Goal: Task Accomplishment & Management: Use online tool/utility

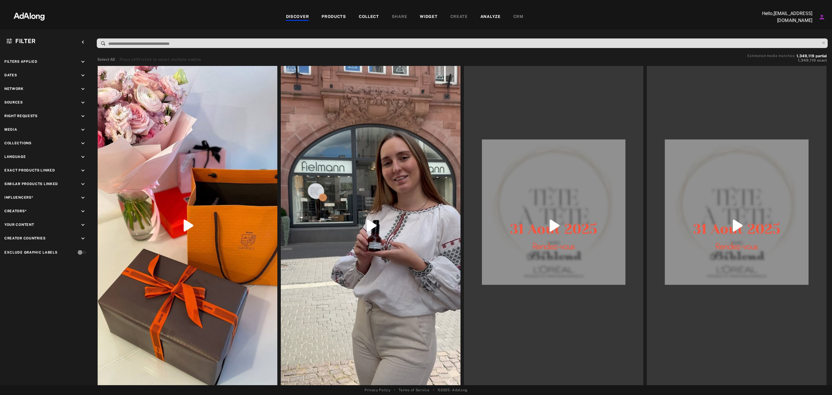
click at [431, 14] on div "WIDGET" at bounding box center [429, 17] width 18 height 7
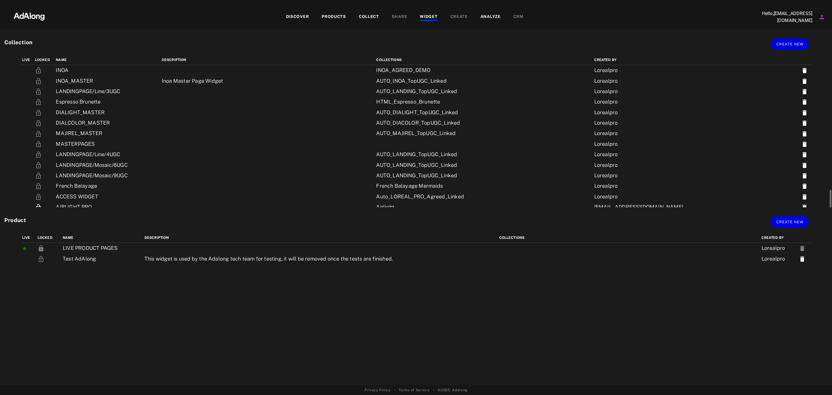
scroll to position [81, 0]
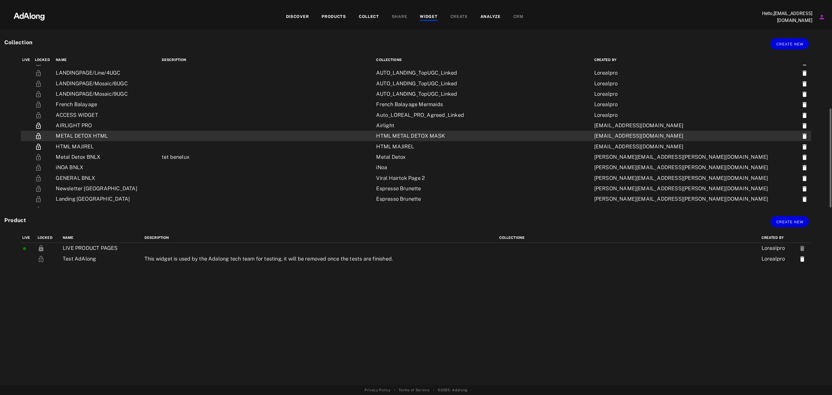
click at [101, 131] on td "METAL DETOX HTML" at bounding box center [107, 136] width 106 height 10
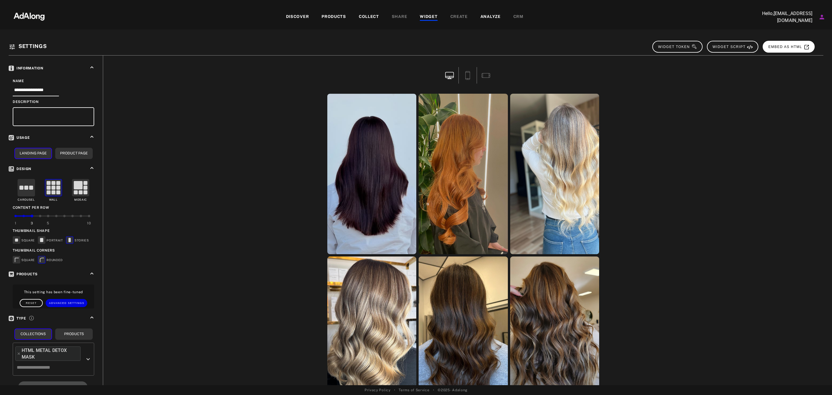
click at [780, 46] on span "EMBED AS HTML" at bounding box center [788, 47] width 41 height 4
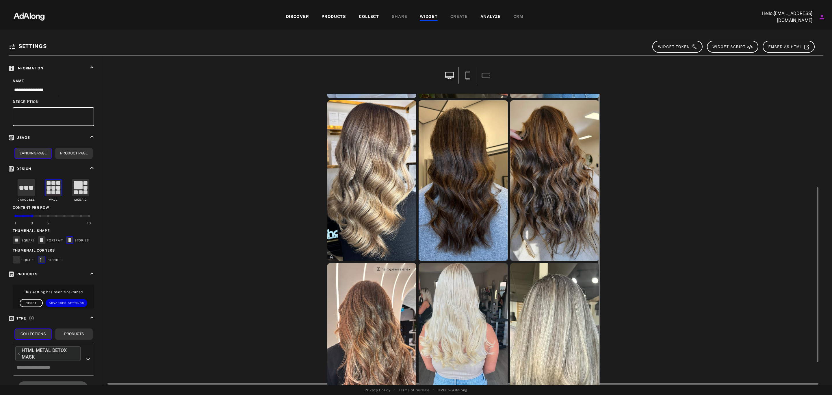
scroll to position [195, 0]
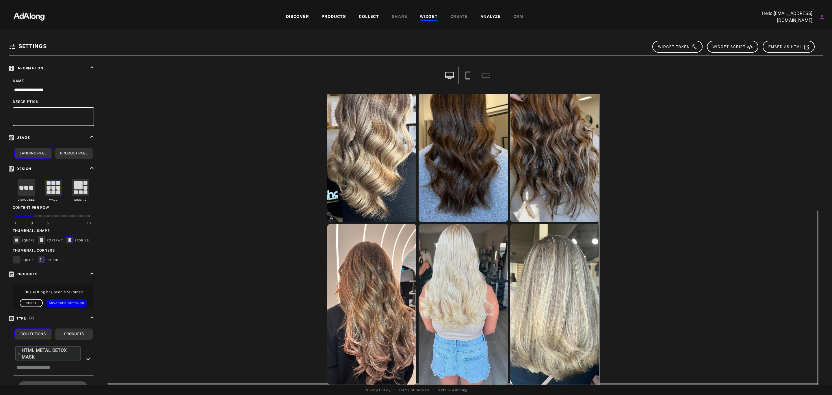
drag, startPoint x: 363, startPoint y: 261, endPoint x: 331, endPoint y: 158, distance: 108.0
click at [331, 158] on div "samrizsalon hairbyalicejane8 serecirignaco_lellacconciature daniellewishairdres…" at bounding box center [463, 143] width 274 height 488
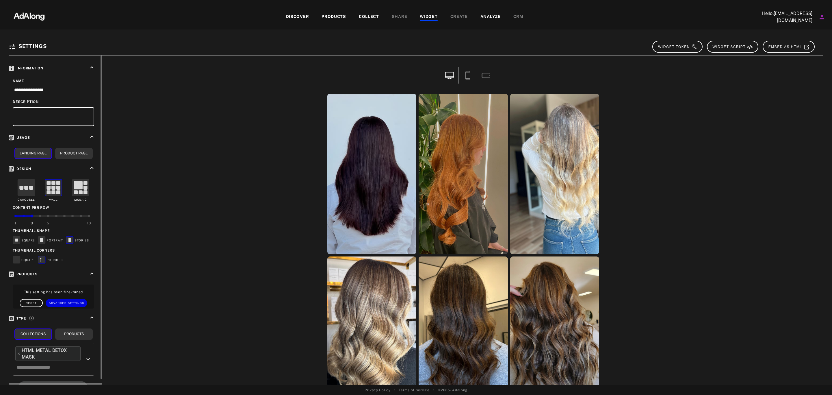
scroll to position [13, 0]
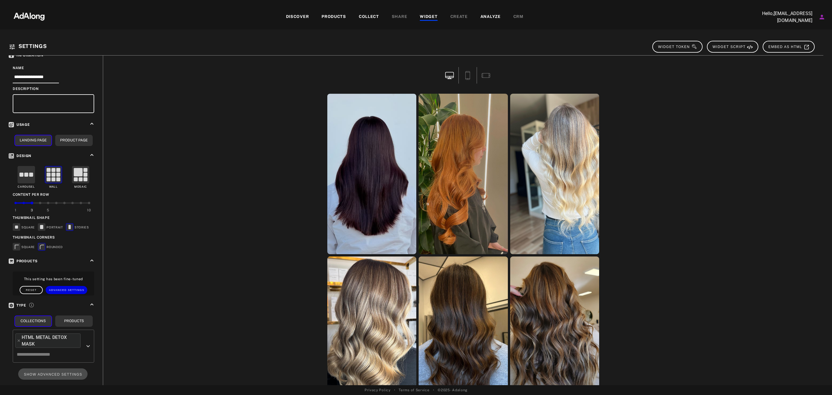
click at [298, 10] on div "DISCOVER PRODUCTS COLLECT SHARE WIDGET CREATE ANALYZE CRM" at bounding box center [405, 16] width 700 height 19
click at [299, 15] on div "DISCOVER" at bounding box center [297, 17] width 23 height 7
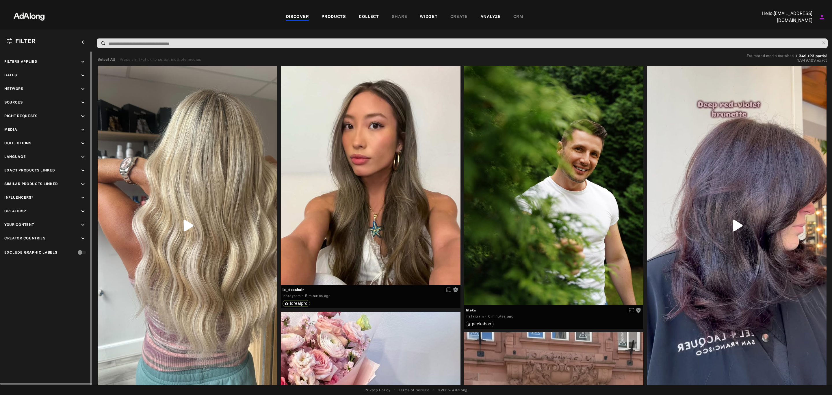
click at [83, 167] on icon "keyboard_arrow_down" at bounding box center [83, 170] width 6 height 6
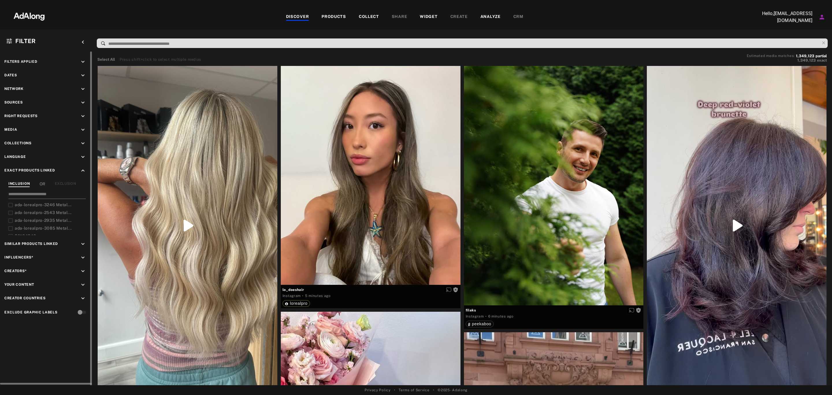
click at [31, 191] on input at bounding box center [46, 195] width 77 height 8
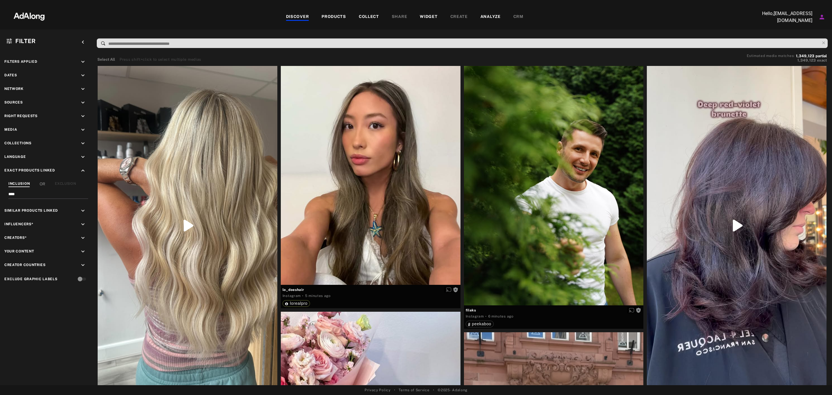
type input "****"
click at [365, 18] on div "COLLECT" at bounding box center [369, 17] width 20 height 7
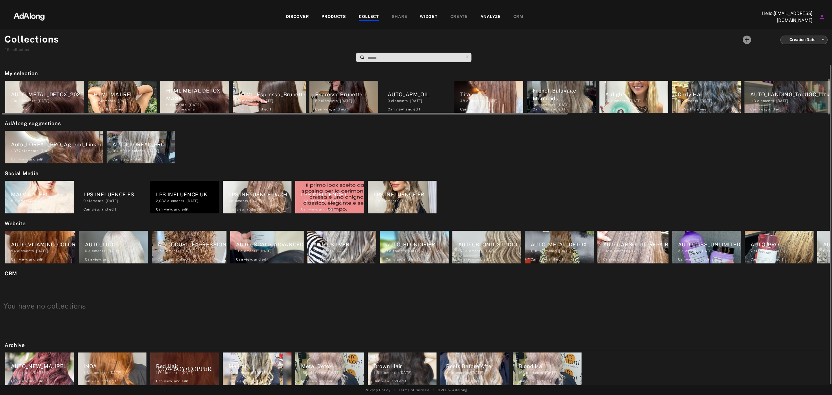
click at [484, 98] on div "48 elements · 2025.01.09" at bounding box center [491, 100] width 63 height 5
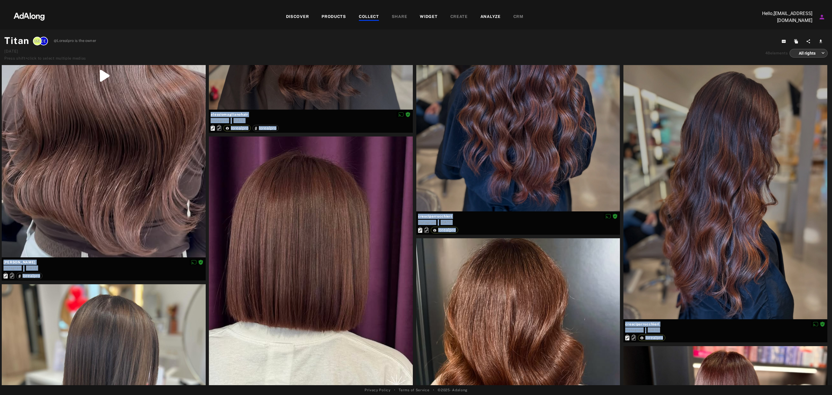
scroll to position [1256, 0]
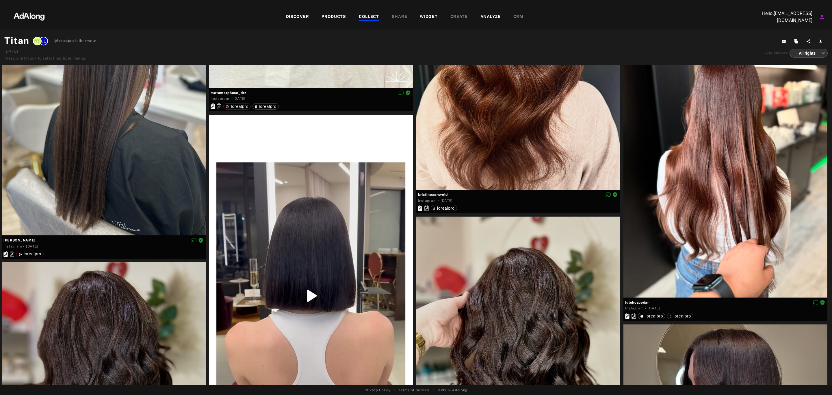
click at [371, 14] on div "COLLECT" at bounding box center [369, 17] width 20 height 7
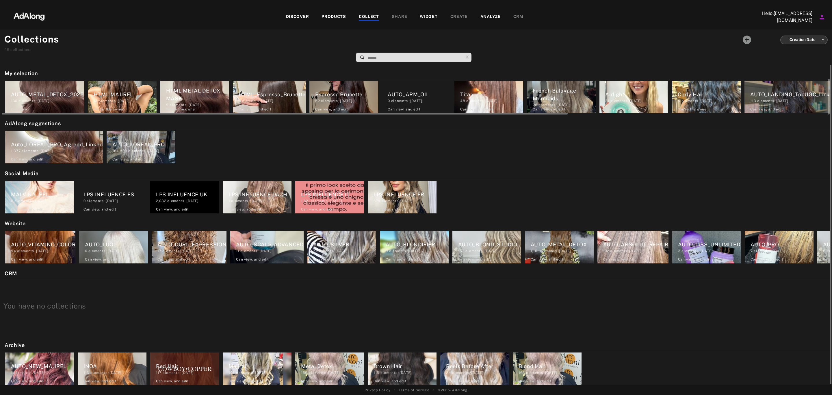
click at [348, 88] on div "Espresso Brunette 52 elements · 2025.06.25 Can view , and edit" at bounding box center [343, 97] width 69 height 33
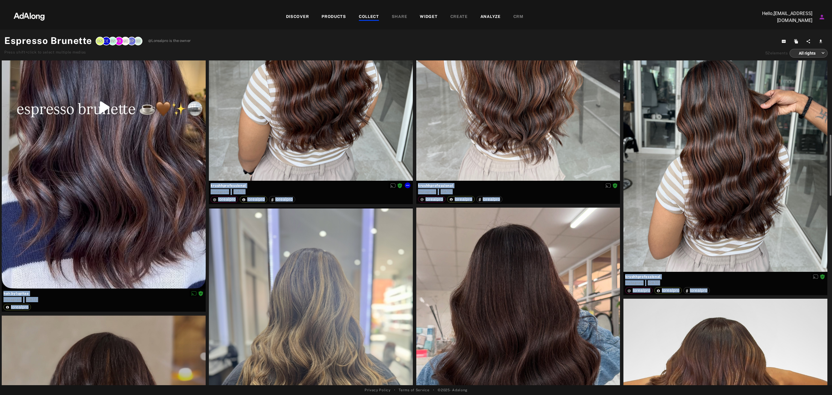
scroll to position [347, 0]
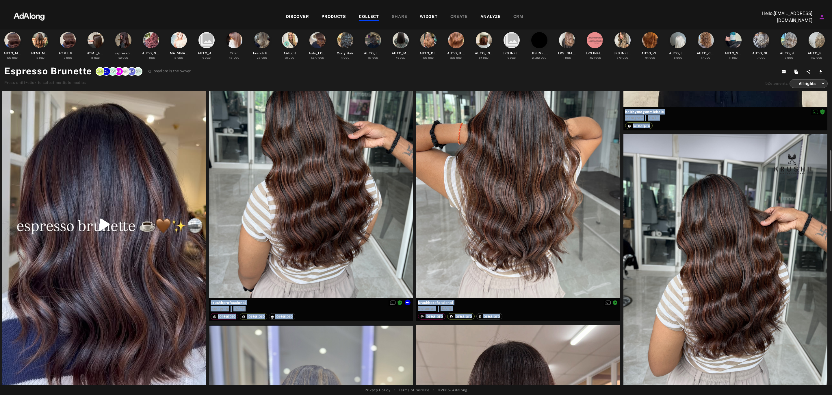
click at [319, 211] on div at bounding box center [311, 170] width 204 height 255
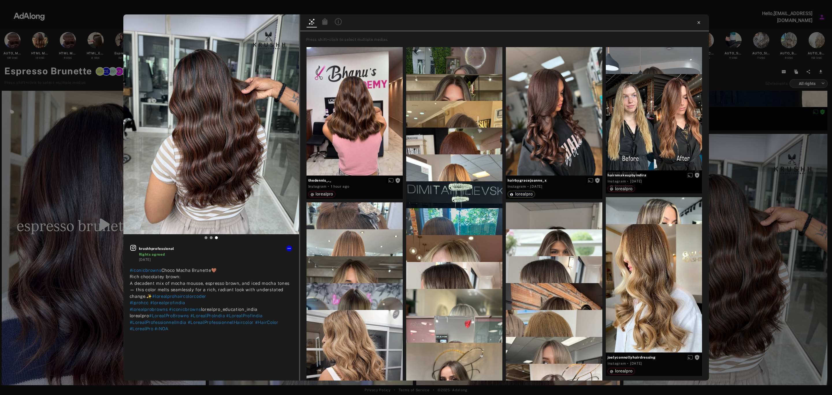
click at [700, 23] on icon at bounding box center [698, 22] width 5 height 5
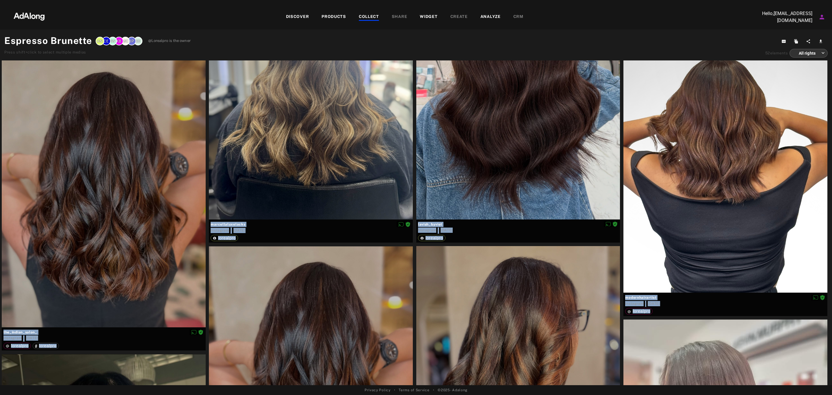
scroll to position [1040, 0]
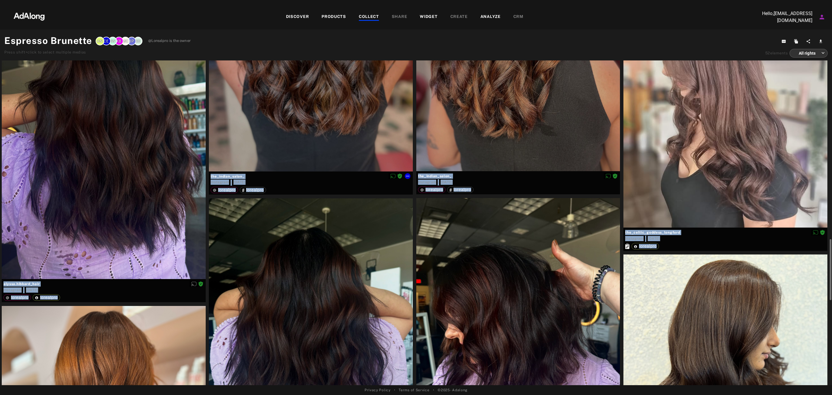
click at [339, 185] on div "lorealpro lorealpro" at bounding box center [311, 189] width 200 height 8
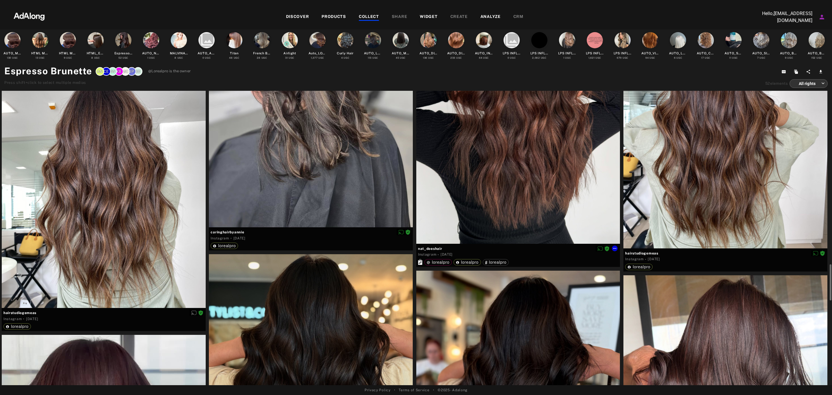
scroll to position [2131, 0]
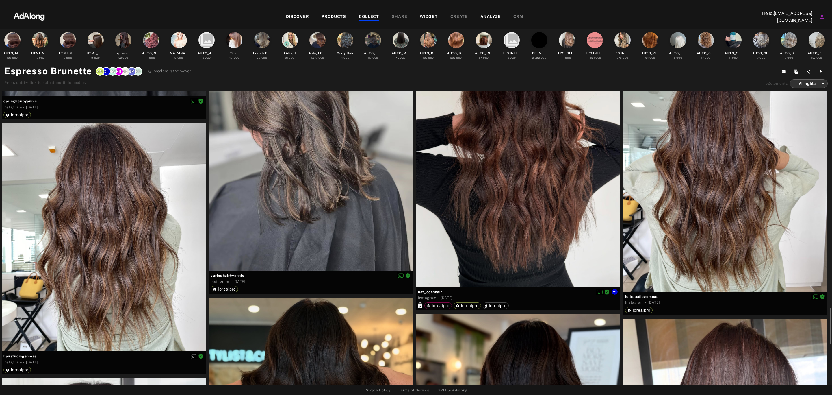
click at [474, 245] on div at bounding box center [518, 159] width 204 height 254
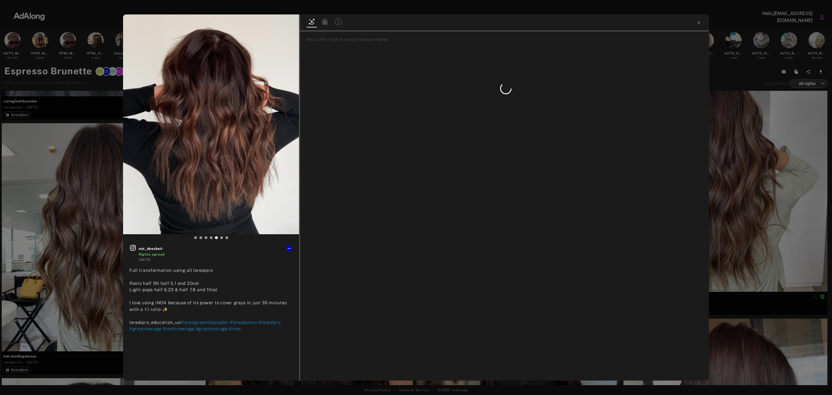
click at [328, 20] on div at bounding box center [325, 22] width 10 height 8
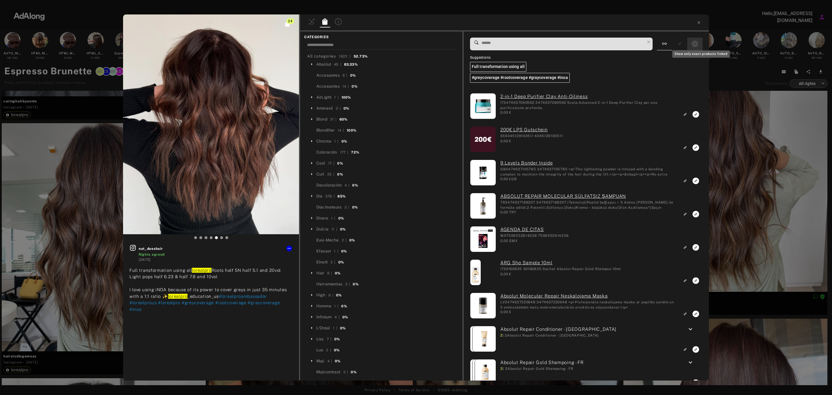
click at [691, 41] on rect "Show only exact products linked" at bounding box center [694, 43] width 7 height 7
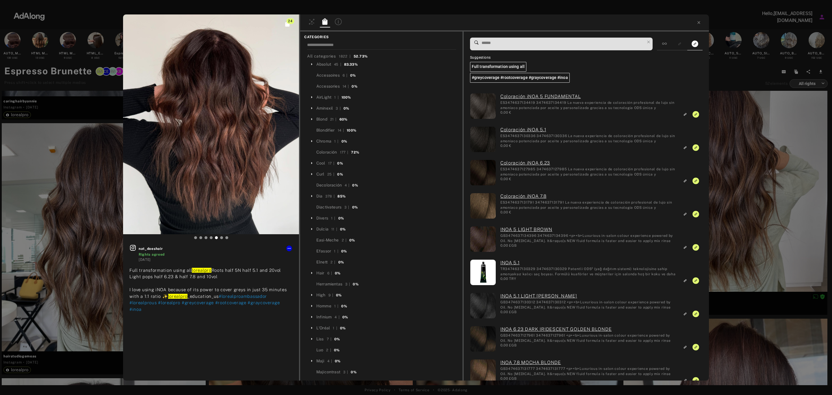
drag, startPoint x: 698, startPoint y: 21, endPoint x: 645, endPoint y: 63, distance: 67.3
click at [698, 21] on icon at bounding box center [698, 22] width 5 height 5
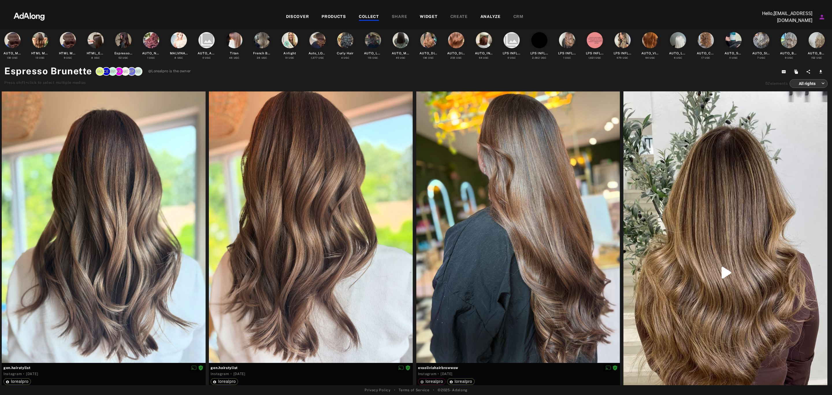
click at [297, 15] on div "DISCOVER" at bounding box center [297, 17] width 23 height 7
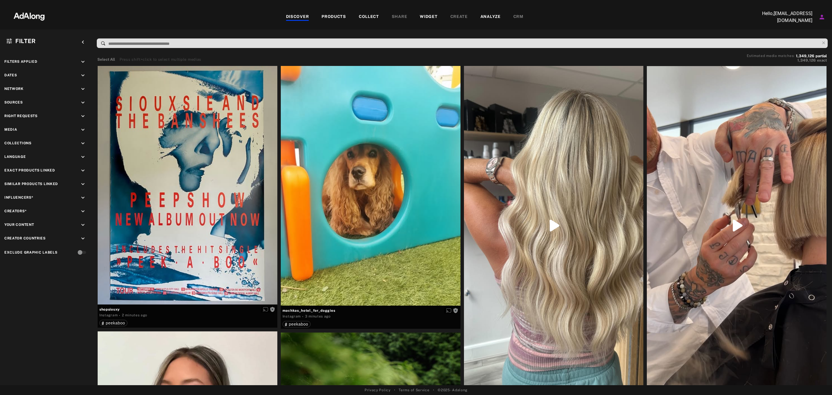
click at [367, 17] on div "COLLECT" at bounding box center [369, 17] width 20 height 7
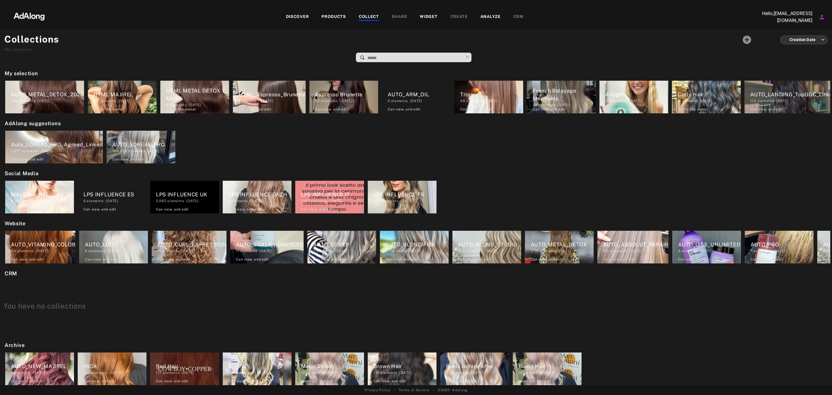
click at [329, 16] on div "PRODUCTS" at bounding box center [333, 17] width 25 height 7
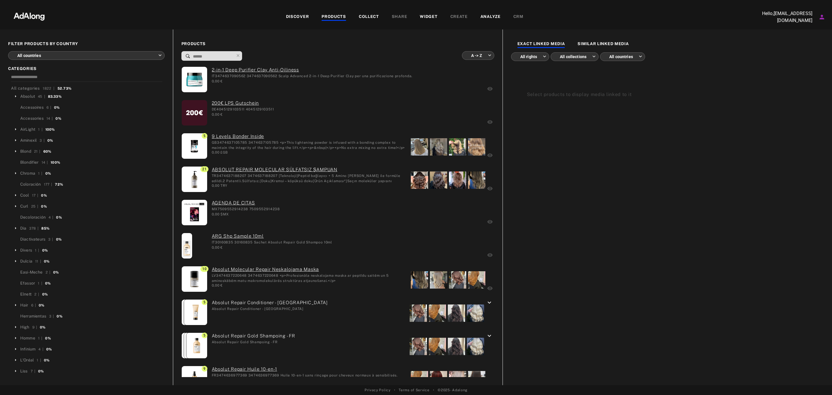
click at [227, 54] on input at bounding box center [213, 57] width 42 height 8
type input "**"
type input "**********"
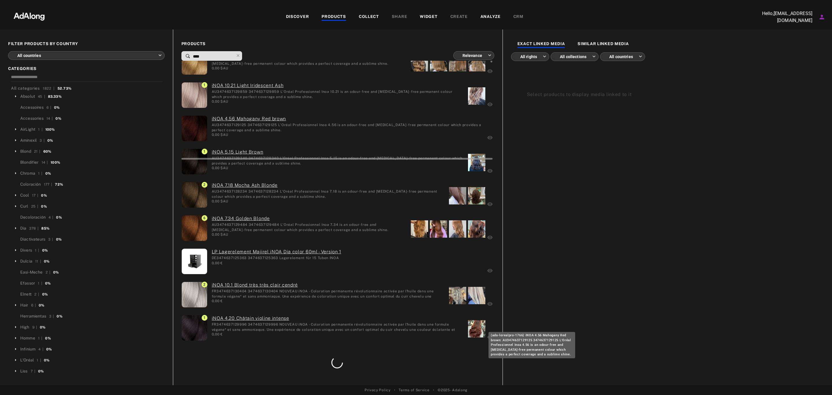
scroll to position [166, 0]
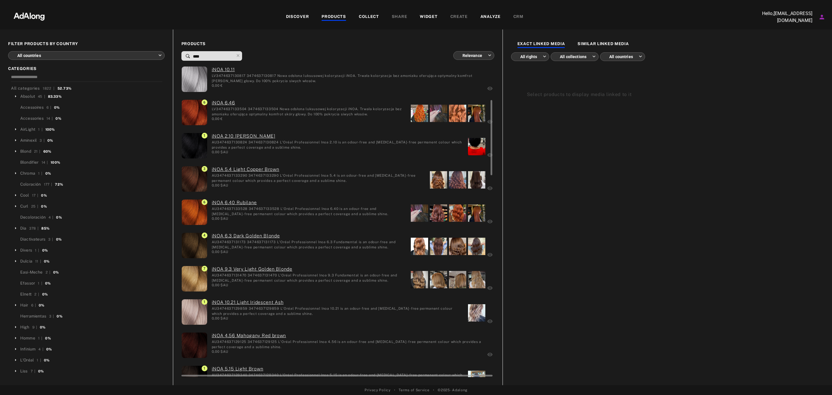
type input "****"
click at [392, 183] on div "0,00 $AU" at bounding box center [319, 185] width 214 height 5
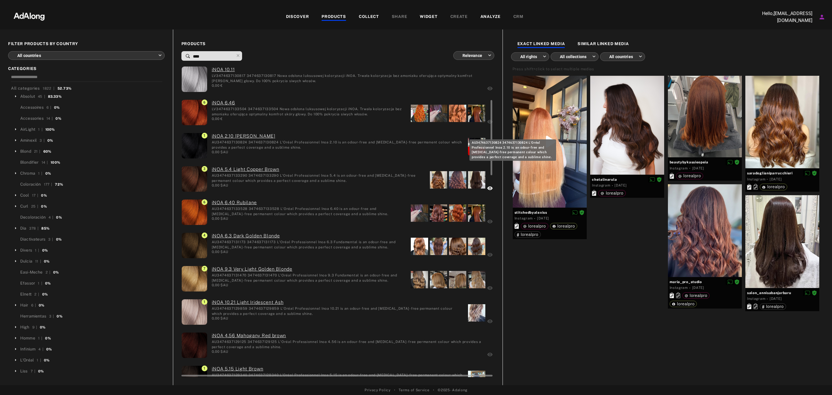
drag, startPoint x: 304, startPoint y: 146, endPoint x: 310, endPoint y: 146, distance: 6.1
click at [304, 146] on div "AU3474637130824 3474637130824 L'Oréal Professionnel Inoa 2.10 is an odour-free …" at bounding box center [338, 144] width 252 height 10
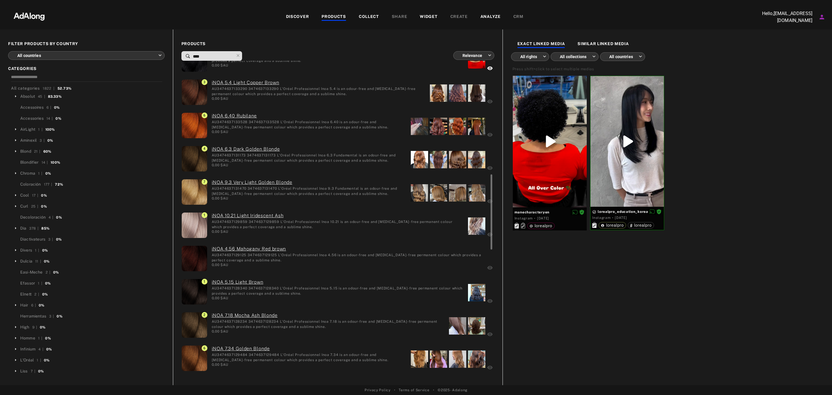
scroll to position [296, 0]
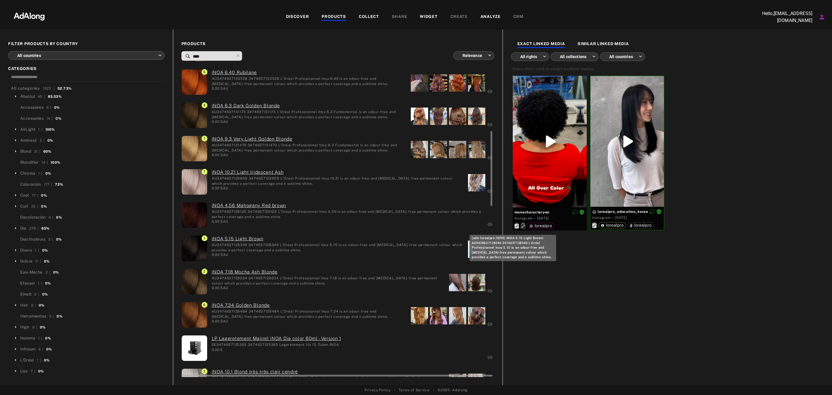
click at [388, 242] on div "AU3474637128340 3474637128340 L'Oréal Professionnel Inoa 5.15 is an odour-free …" at bounding box center [338, 247] width 252 height 10
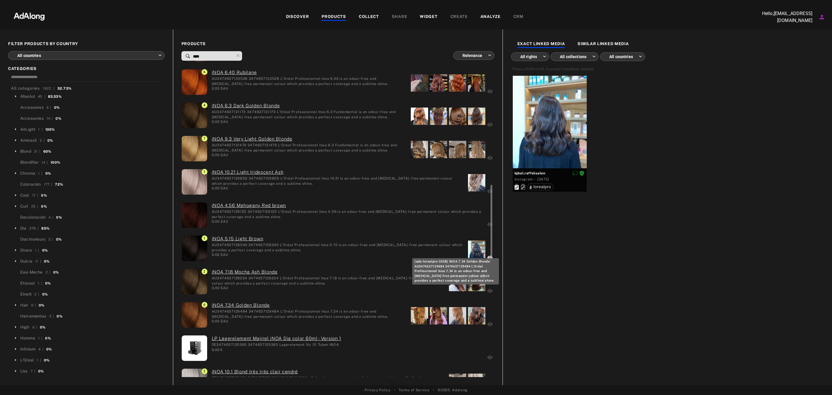
scroll to position [426, 0]
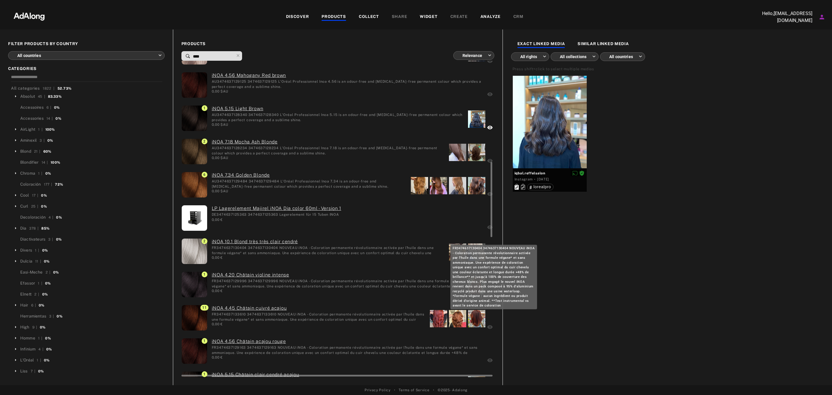
click at [364, 250] on div "FR3474637130404 3474637130404 NOUVEAU iNOA - Coloration permanente révolutionna…" at bounding box center [328, 250] width 233 height 10
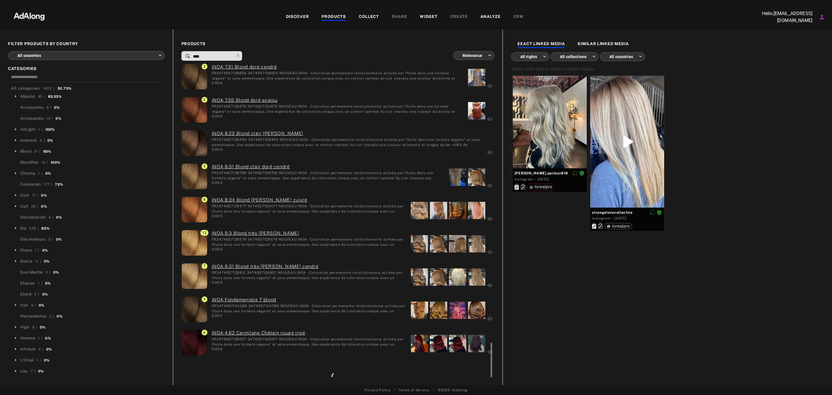
scroll to position [1711, 0]
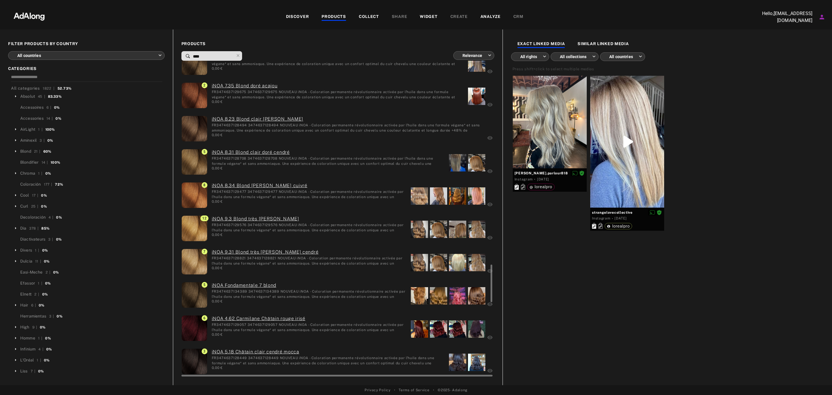
click at [373, 200] on div "0,00 €" at bounding box center [309, 201] width 195 height 5
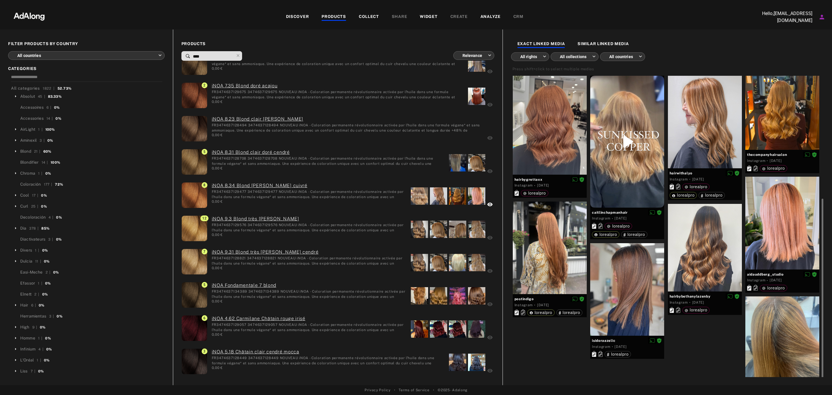
scroll to position [38, 0]
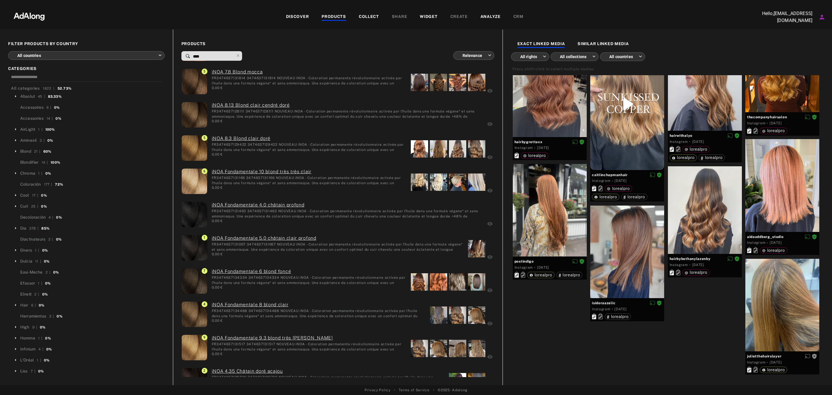
scroll to position [645, 0]
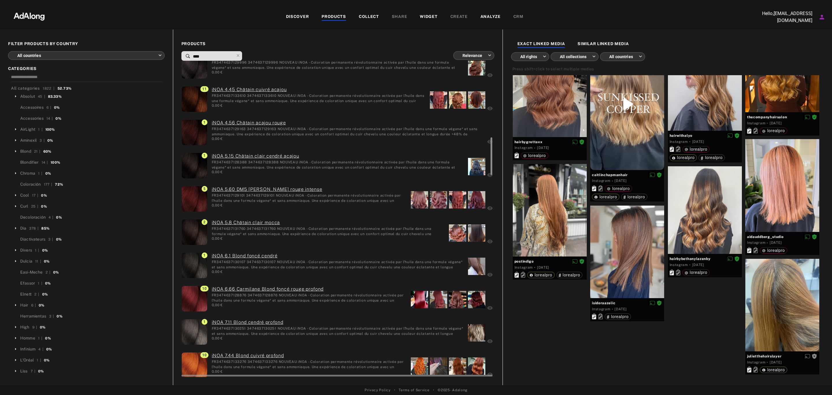
click at [490, 155] on div at bounding box center [490, 219] width 4 height 317
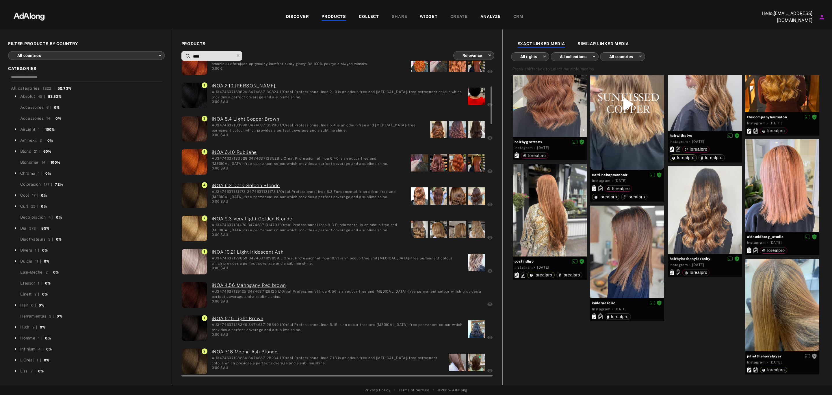
scroll to position [0, 0]
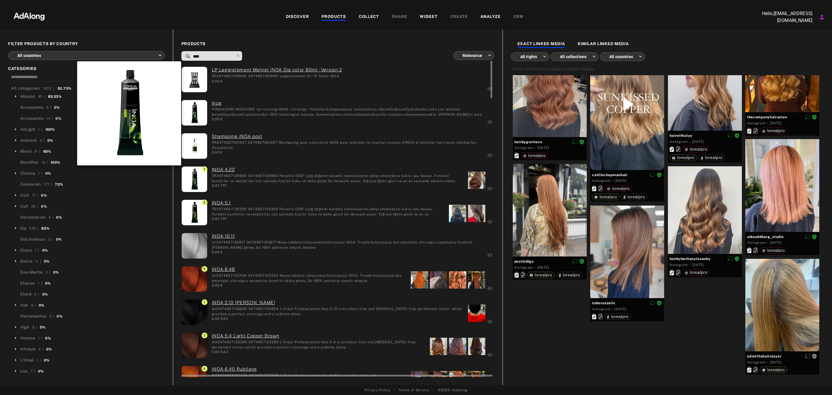
click at [195, 181] on img at bounding box center [194, 178] width 25 height 25
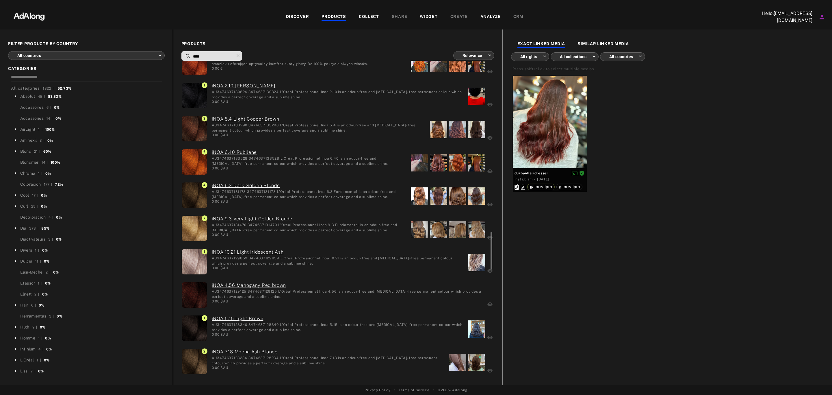
scroll to position [433, 0]
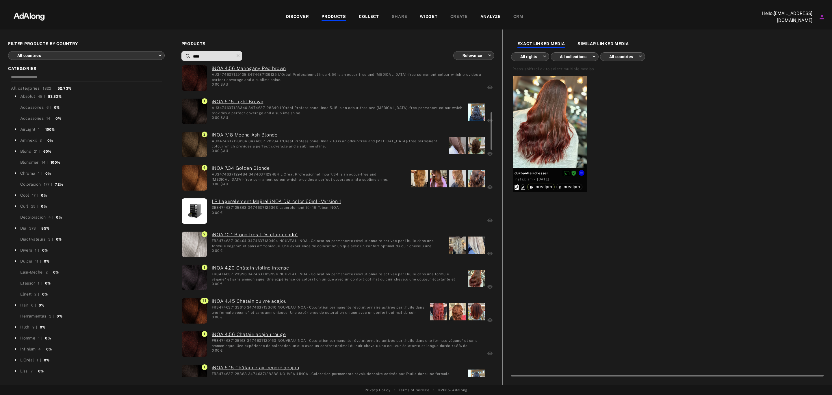
click at [562, 125] on div at bounding box center [550, 122] width 74 height 92
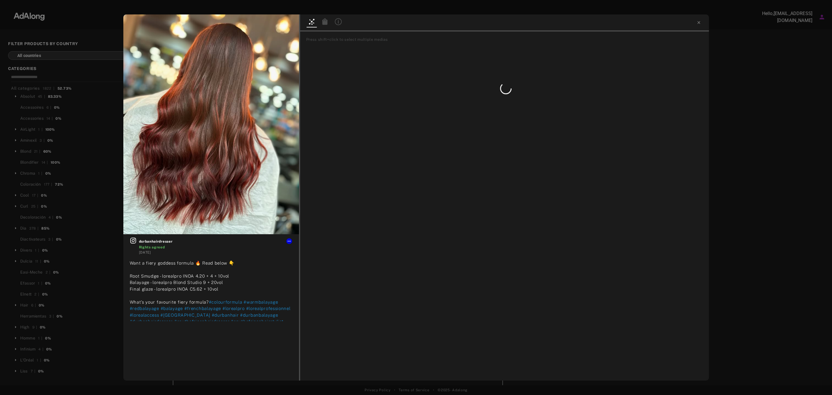
click at [324, 22] on icon at bounding box center [324, 21] width 5 height 6
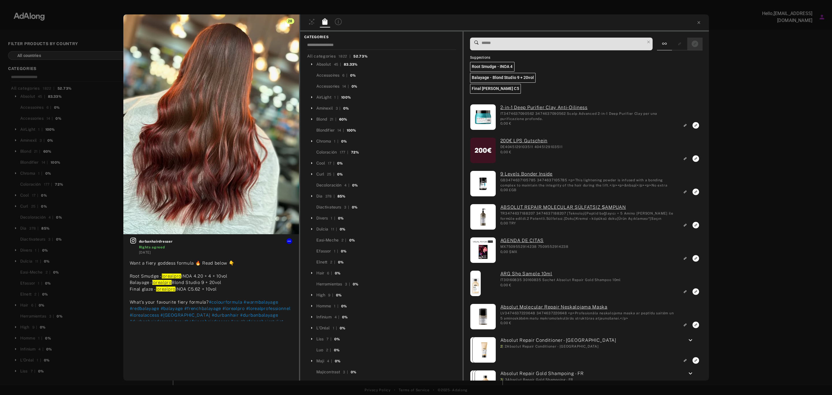
click at [696, 41] on icon "Show only exact products linked" at bounding box center [694, 43] width 7 height 7
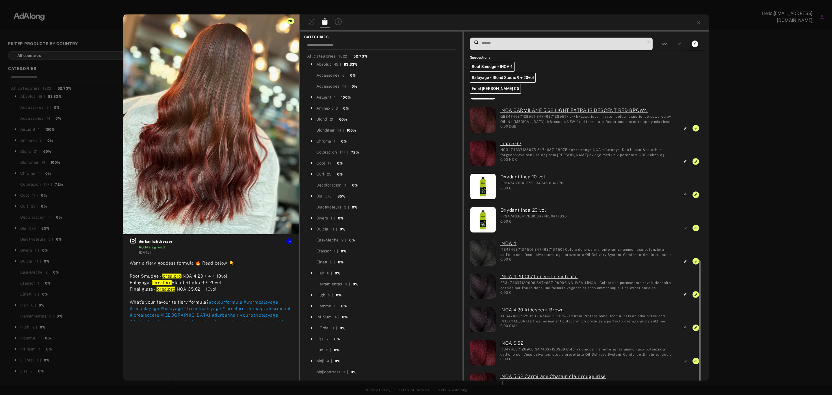
scroll to position [180, 0]
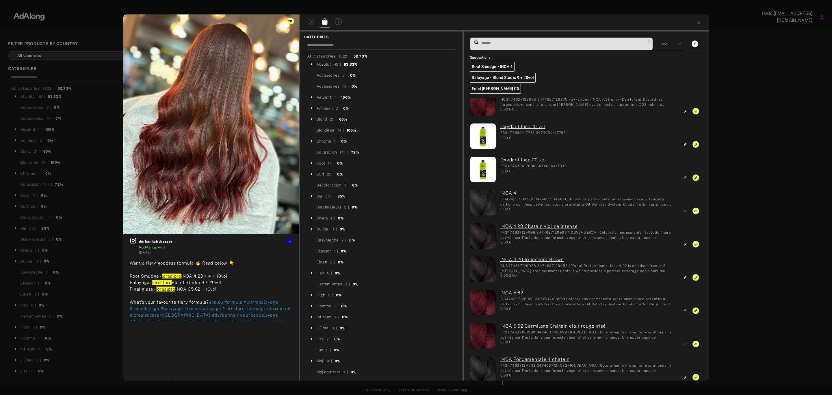
click at [697, 19] on div at bounding box center [504, 22] width 409 height 17
click at [698, 24] on icon at bounding box center [698, 22] width 5 height 5
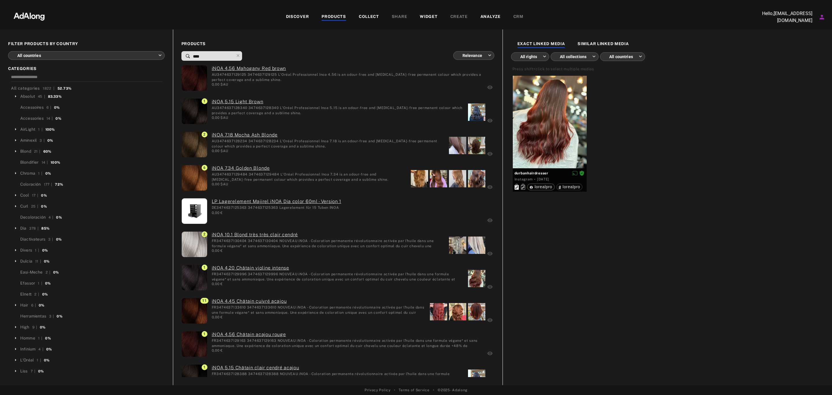
click at [430, 17] on div "WIDGET" at bounding box center [429, 17] width 18 height 7
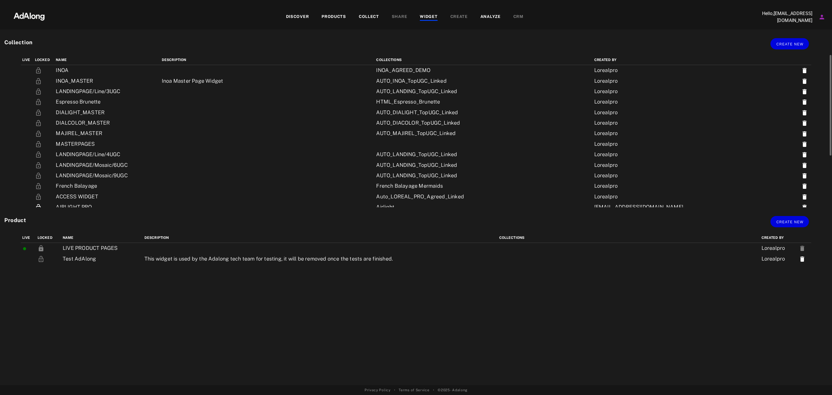
scroll to position [43, 0]
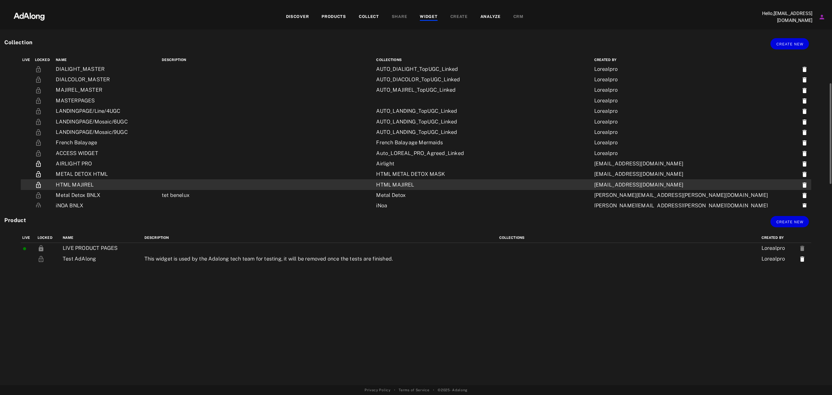
click at [91, 179] on td "HTML MAJIREL" at bounding box center [107, 184] width 106 height 10
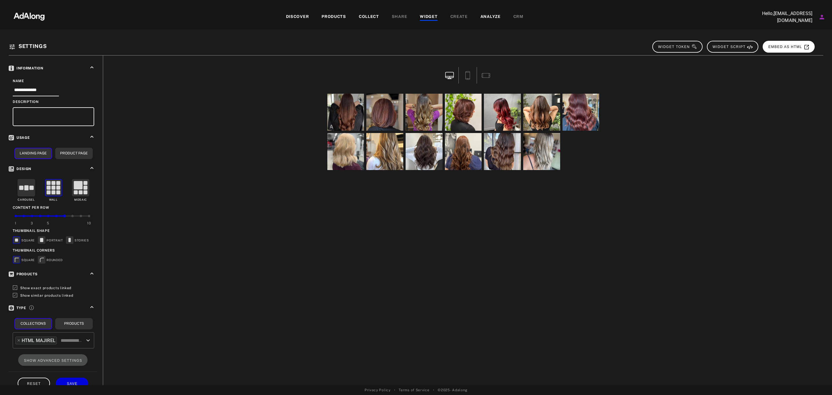
click at [773, 46] on span "EMBED AS HTML" at bounding box center [788, 47] width 41 height 4
click at [423, 16] on div "WIDGET" at bounding box center [429, 17] width 18 height 7
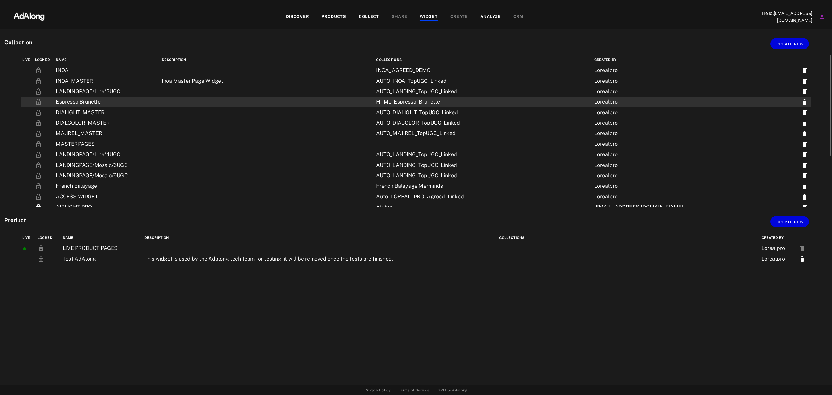
click at [94, 96] on td "Espresso Brunette" at bounding box center [107, 101] width 106 height 10
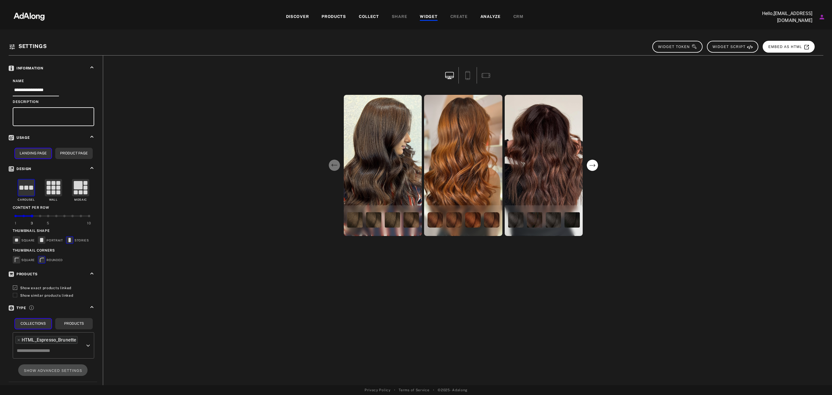
click at [784, 42] on button "EMBED AS HTML" at bounding box center [788, 47] width 52 height 12
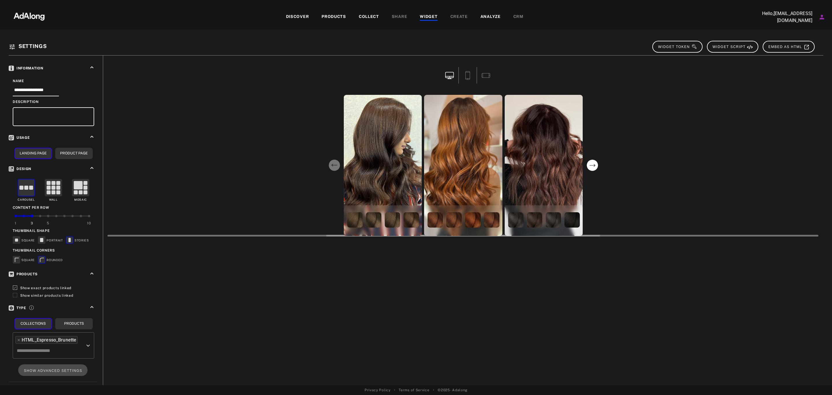
click at [590, 161] on circle "next" at bounding box center [592, 165] width 12 height 12
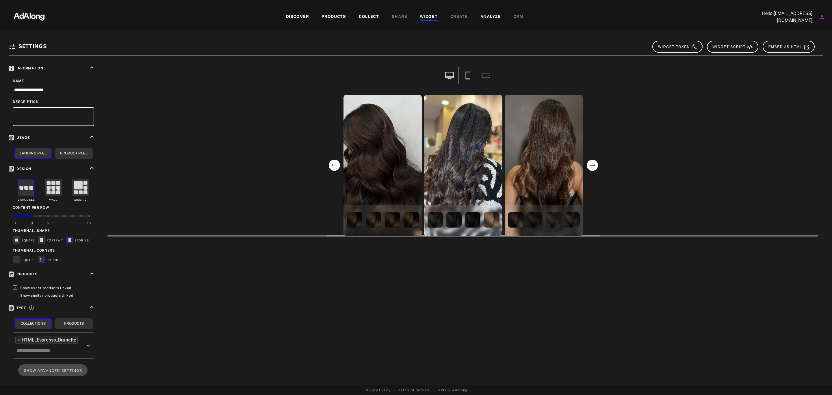
click at [590, 161] on circle "next" at bounding box center [592, 165] width 12 height 12
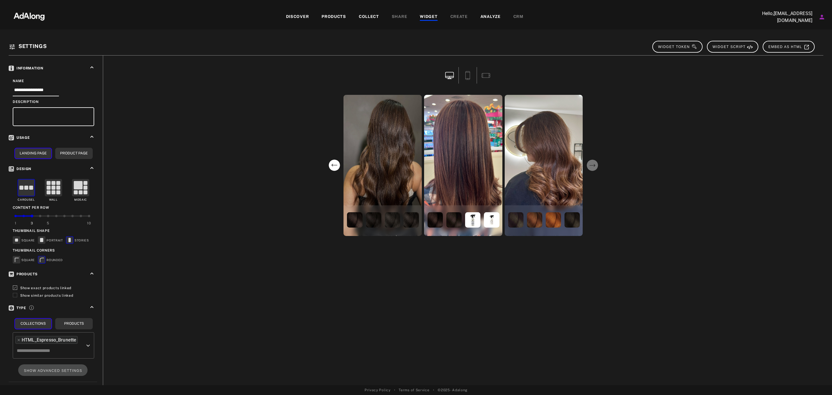
click at [364, 16] on div "COLLECT" at bounding box center [369, 17] width 20 height 7
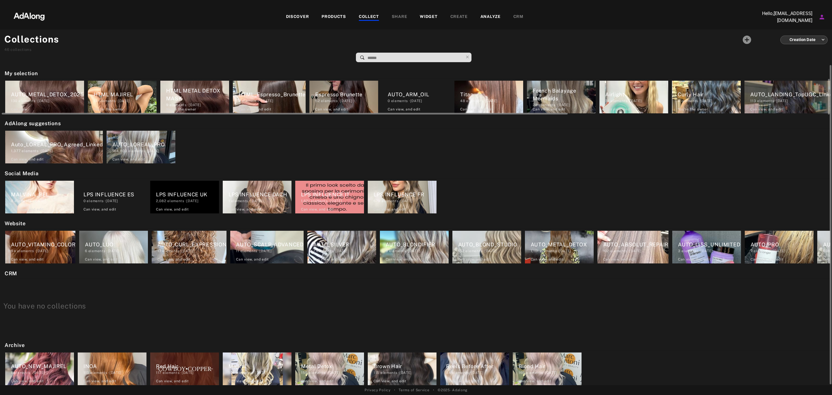
click at [360, 87] on div "Espresso Brunette 52 elements · 2025.06.25 Can view , and edit" at bounding box center [343, 97] width 69 height 33
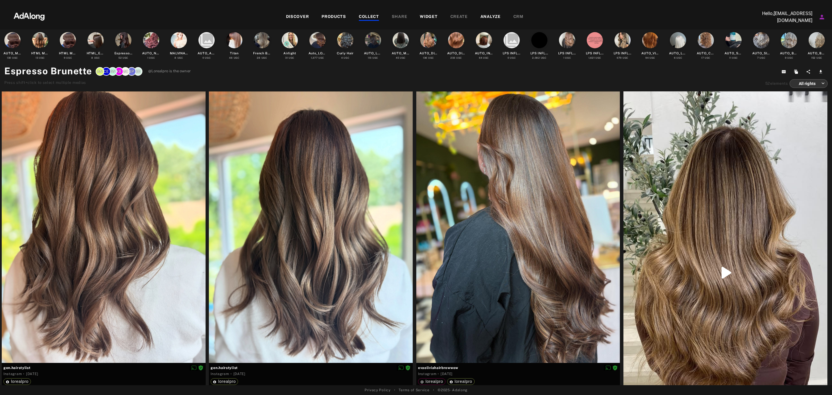
click at [373, 10] on div "DISCOVER PRODUCTS COLLECT SHARE WIDGET CREATE ANALYZE CRM" at bounding box center [405, 16] width 700 height 19
click at [372, 15] on div "COLLECT" at bounding box center [369, 17] width 20 height 7
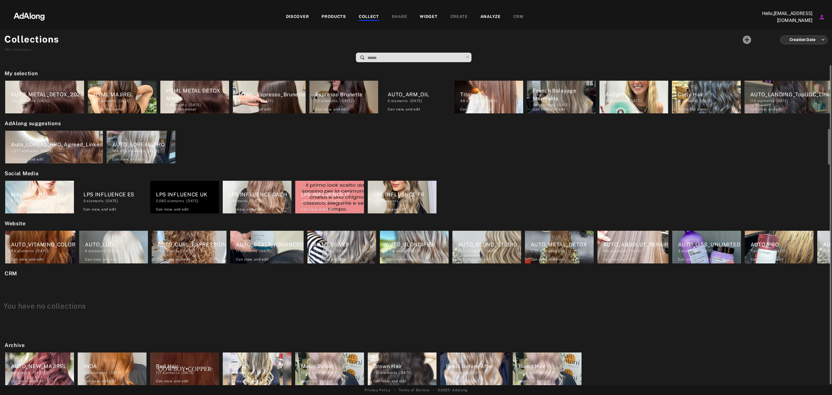
click at [80, 148] on div "1,377 elements · 2024.11.20" at bounding box center [57, 150] width 92 height 5
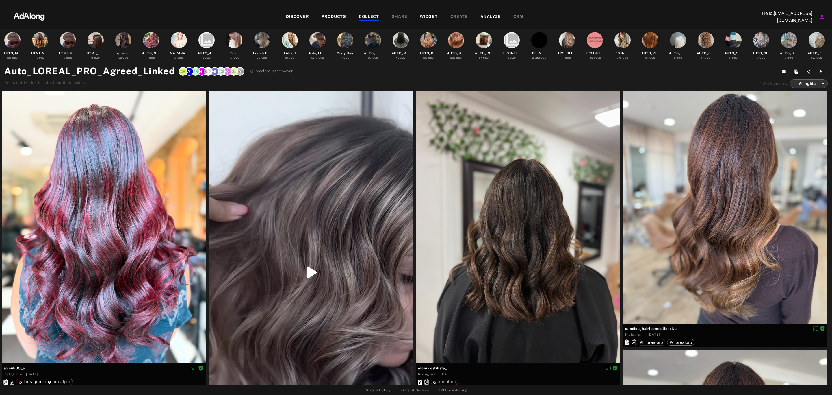
click at [372, 16] on div "COLLECT" at bounding box center [369, 17] width 20 height 7
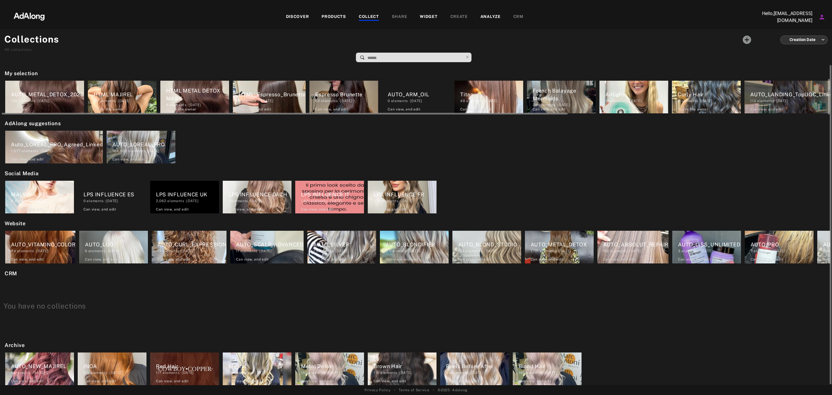
click at [329, 88] on div "Espresso Brunette 52 elements · 2025.06.25 Can view , and edit" at bounding box center [343, 97] width 69 height 33
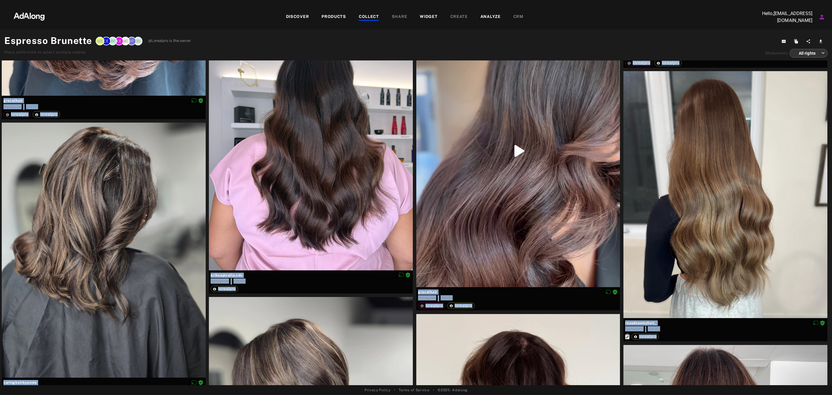
scroll to position [2123, 0]
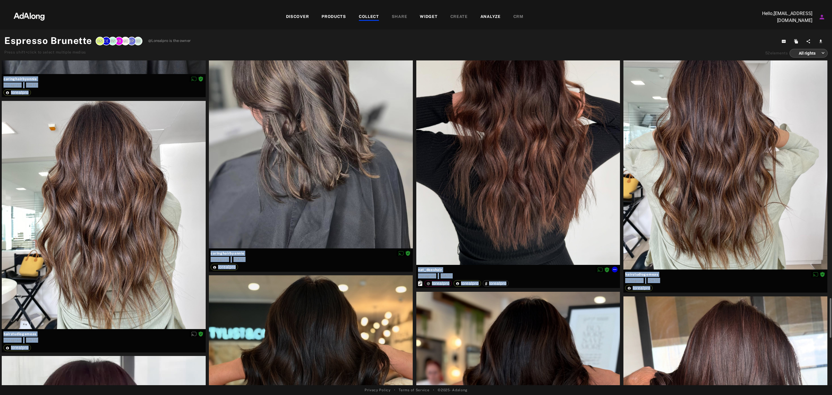
click at [487, 243] on div at bounding box center [518, 137] width 204 height 254
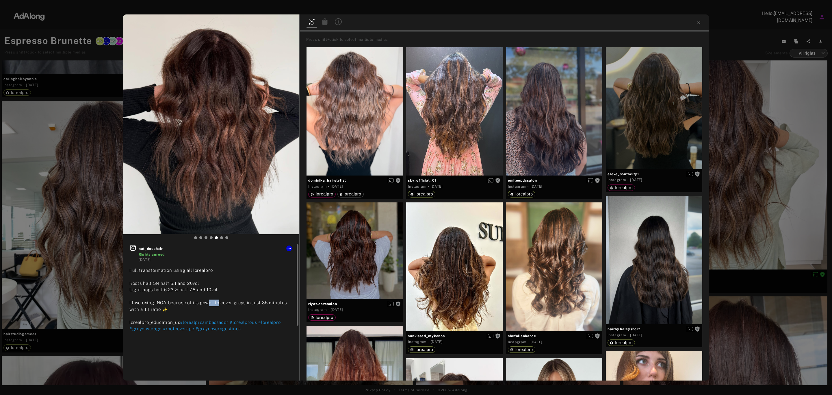
drag, startPoint x: 210, startPoint y: 304, endPoint x: 218, endPoint y: 304, distance: 8.1
click at [218, 304] on span "Full transformation using all lorealpro Roots half 5N half 5.1 and 20vol Light …" at bounding box center [207, 295] width 157 height 57
click at [170, 304] on span "Full transformation using all lorealpro Roots half 5N half 5.1 and 20vol Light …" at bounding box center [207, 295] width 157 height 57
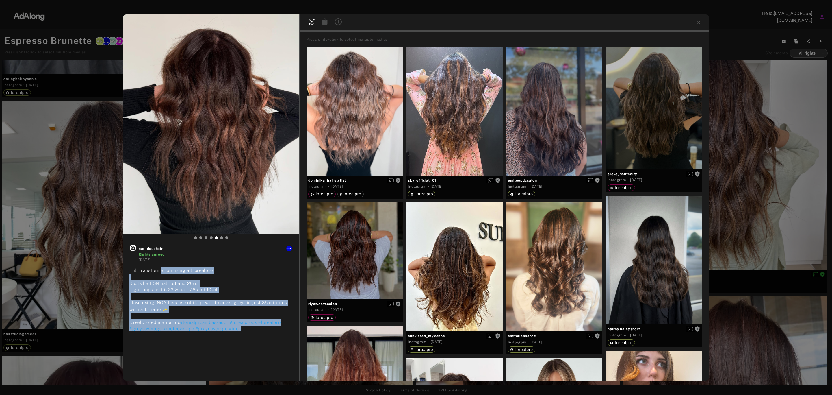
drag, startPoint x: 164, startPoint y: 271, endPoint x: 254, endPoint y: 331, distance: 108.7
click at [254, 331] on div "nat_doeshair Rights agreed 2 months ago Full transformation using all lorealpro…" at bounding box center [211, 197] width 177 height 366
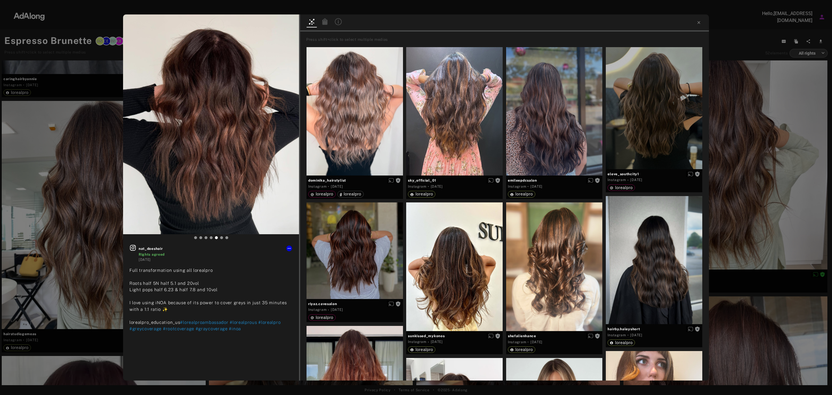
click at [334, 20] on div at bounding box center [338, 22] width 10 height 8
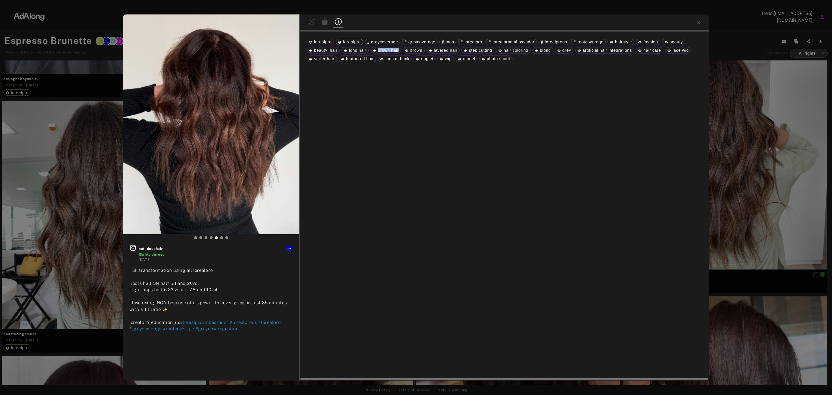
drag, startPoint x: 377, startPoint y: 49, endPoint x: 401, endPoint y: 51, distance: 23.5
click at [401, 51] on div "brown hair" at bounding box center [385, 50] width 31 height 6
copy span "brown hair"
click at [697, 23] on icon at bounding box center [698, 22] width 5 height 5
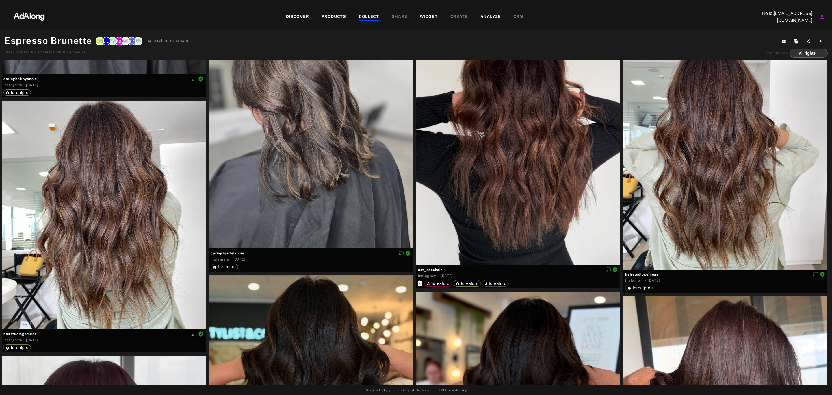
click at [307, 14] on div "DISCOVER" at bounding box center [297, 17] width 23 height 7
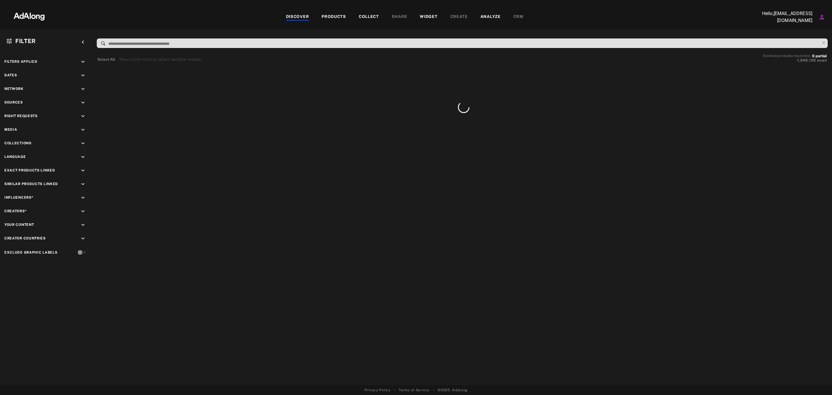
click at [247, 42] on input at bounding box center [464, 44] width 712 height 8
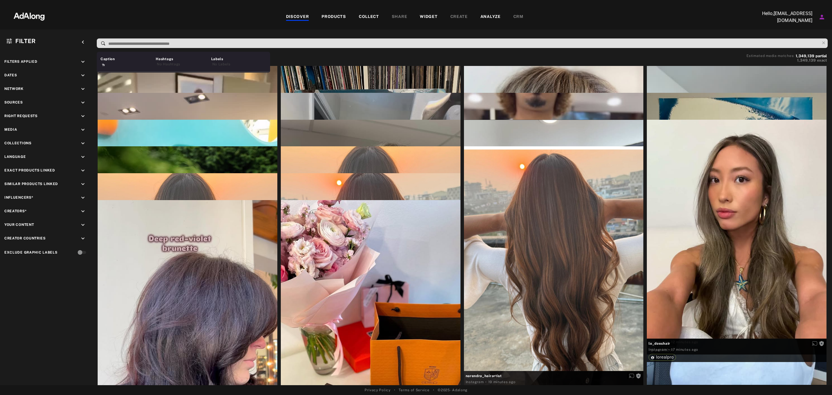
paste input "**********"
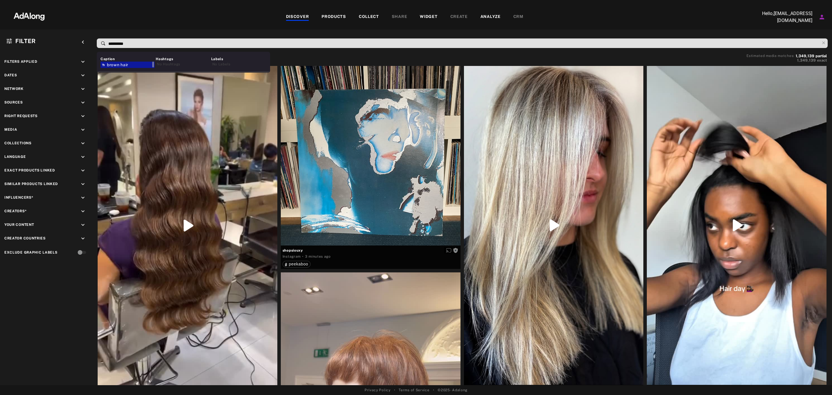
type input "**********"
click at [123, 63] on span "brown hair" at bounding box center [117, 64] width 21 height 5
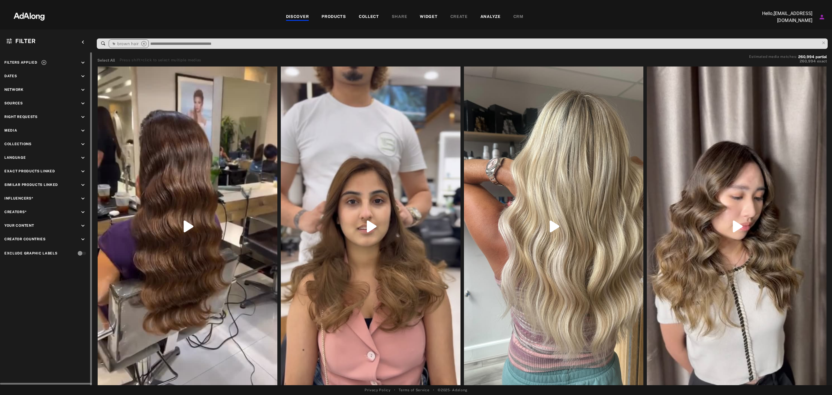
click at [83, 114] on icon "keyboard_arrow_down" at bounding box center [83, 117] width 6 height 6
click at [15, 127] on div "Agreed" at bounding box center [51, 130] width 73 height 6
click at [175, 42] on input at bounding box center [485, 44] width 670 height 8
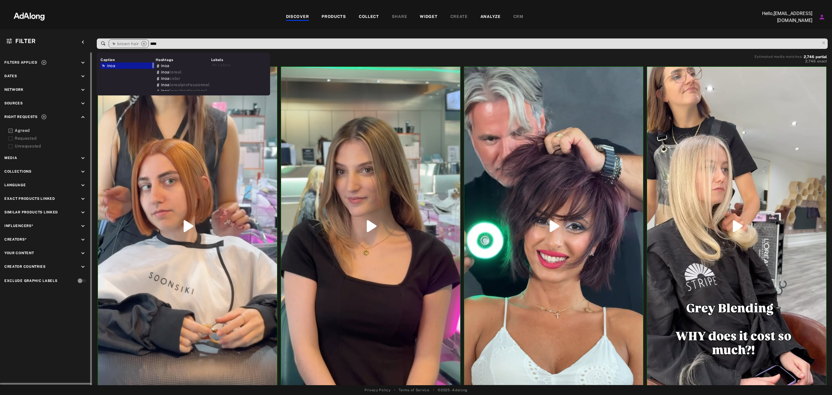
type input "****"
click at [123, 64] on div "inoa" at bounding box center [128, 65] width 54 height 6
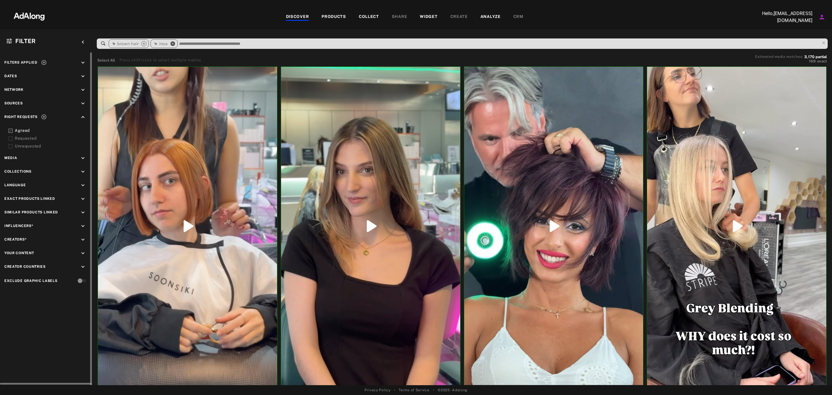
click at [173, 44] on icon "close" at bounding box center [172, 43] width 5 height 5
click at [141, 42] on div "close" at bounding box center [143, 44] width 8 height 8
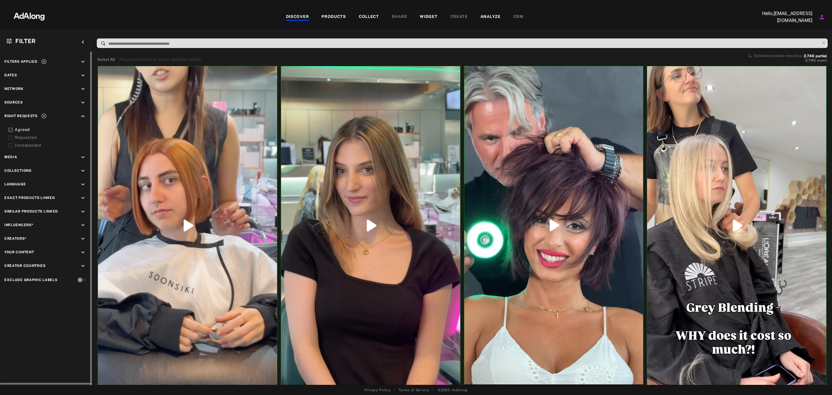
click at [145, 42] on input at bounding box center [464, 44] width 712 height 8
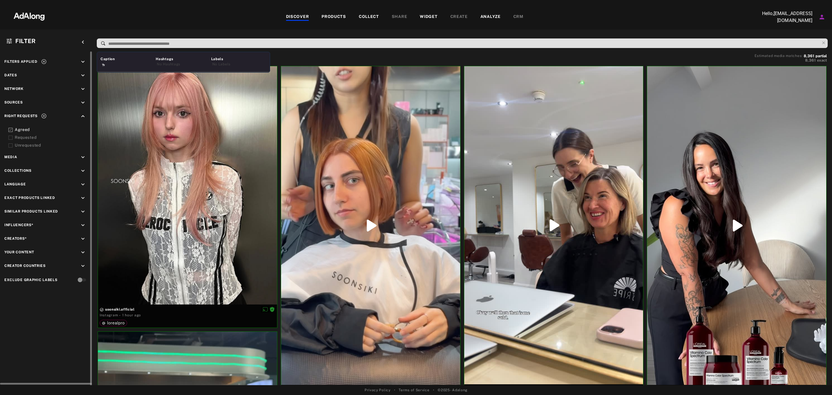
click at [226, 62] on div "No Labels" at bounding box center [238, 64] width 54 height 5
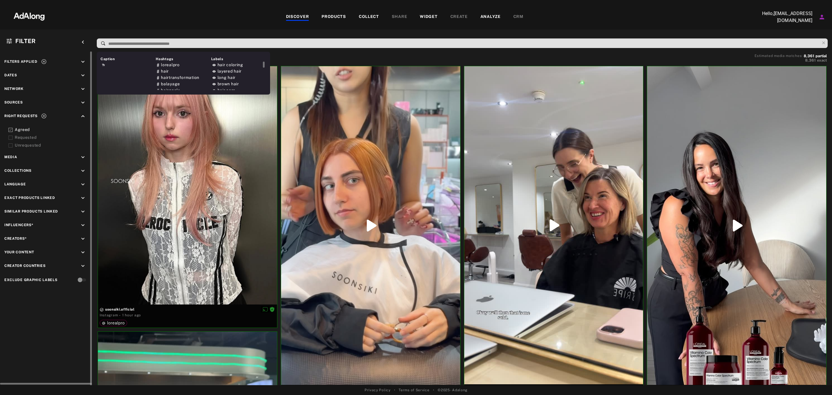
click at [196, 40] on input at bounding box center [464, 44] width 712 height 8
paste input "**********"
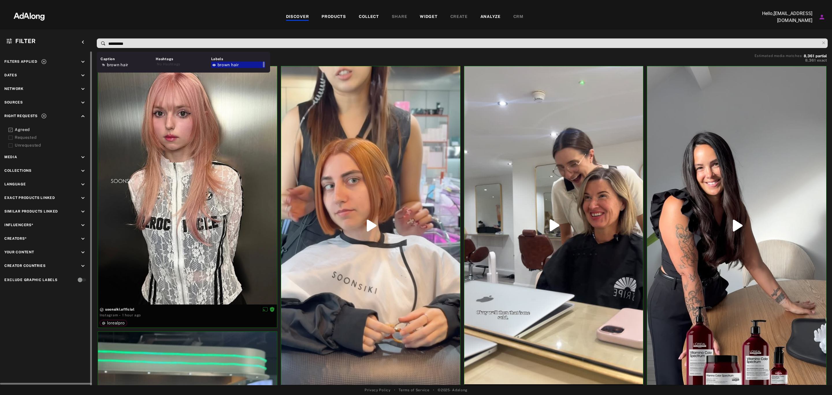
type input "**********"
click at [225, 62] on span "brown hair" at bounding box center [227, 64] width 21 height 5
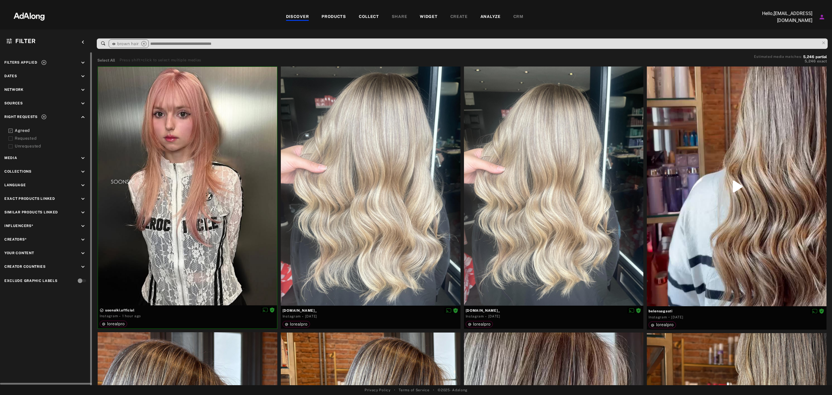
click at [183, 43] on input at bounding box center [485, 44] width 670 height 8
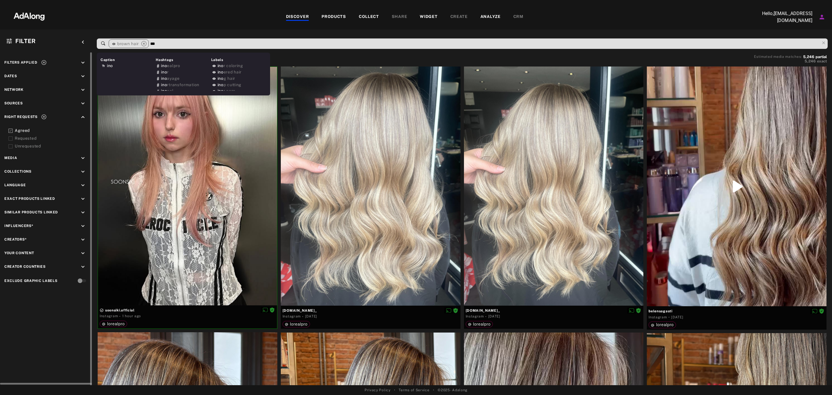
type input "****"
drag, startPoint x: 173, startPoint y: 43, endPoint x: 147, endPoint y: 41, distance: 25.5
click at [147, 41] on div "brown hair close ****" at bounding box center [464, 44] width 712 height 10
click at [191, 17] on div "DISCOVER PRODUCTS COLLECT SHARE WIDGET CREATE ANALYZE CRM" at bounding box center [405, 17] width 700 height 7
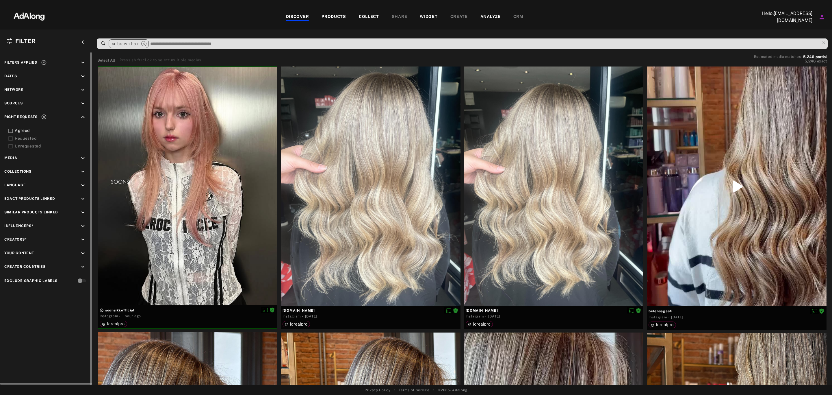
click at [85, 223] on icon "keyboard_arrow_down" at bounding box center [83, 226] width 6 height 6
click at [68, 236] on div "EXCLUSION" at bounding box center [65, 239] width 21 height 6
drag, startPoint x: 86, startPoint y: 256, endPoint x: 82, endPoint y: 277, distance: 21.4
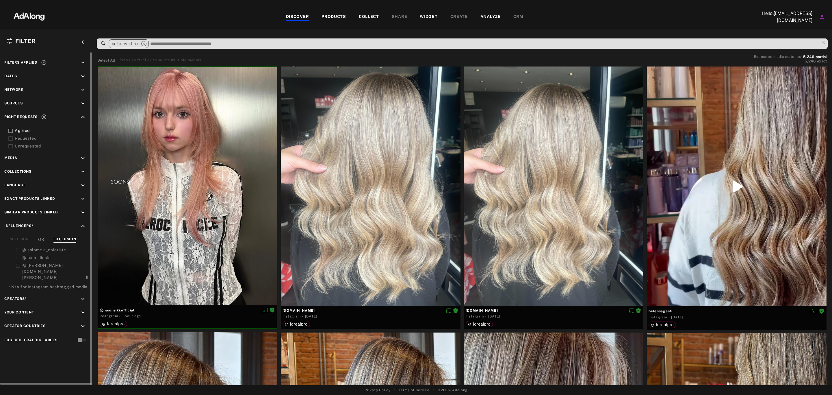
click at [89, 284] on div "Filters applied keyboard_arrow_down Dates keyboard_arrow_down Network keyboard_…" at bounding box center [46, 218] width 92 height 332
drag, startPoint x: 86, startPoint y: 270, endPoint x: 62, endPoint y: 268, distance: 24.1
click at [87, 276] on div "INCLUSION OR EXCLUSION FRA : salome.a_coloriste lucasdioslo victor.bazin.paris …" at bounding box center [46, 262] width 84 height 53
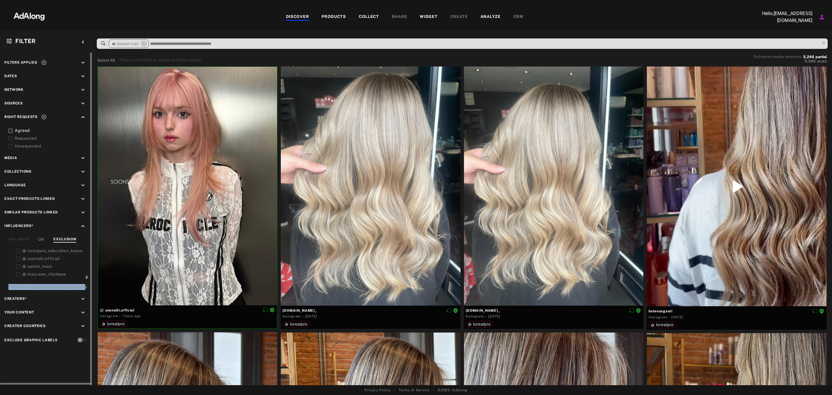
click at [86, 273] on div at bounding box center [86, 262] width 4 height 33
drag, startPoint x: 87, startPoint y: 270, endPoint x: 87, endPoint y: 265, distance: 4.6
click at [88, 273] on div at bounding box center [86, 262] width 4 height 33
click at [87, 252] on div at bounding box center [86, 262] width 4 height 33
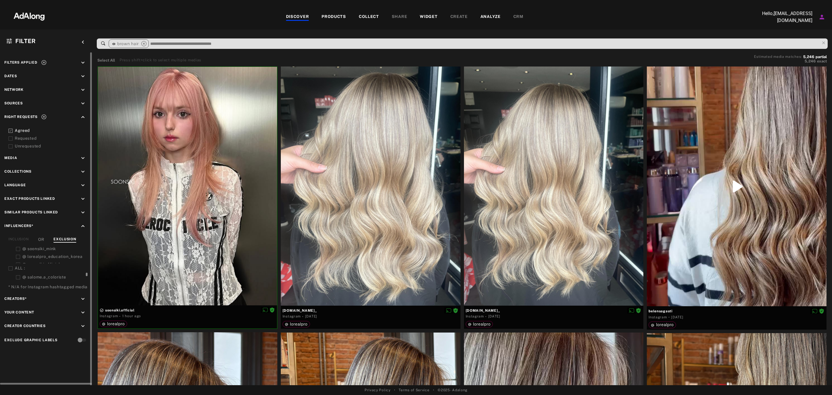
drag, startPoint x: 87, startPoint y: 264, endPoint x: 87, endPoint y: 267, distance: 3.5
click at [87, 272] on div at bounding box center [87, 273] width 2 height 3
click at [10, 266] on icon at bounding box center [10, 268] width 4 height 4
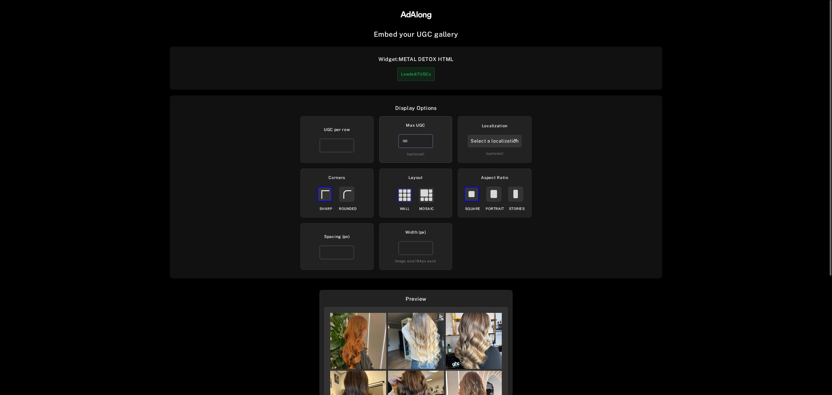
click at [414, 135] on input "number" at bounding box center [415, 141] width 35 height 14
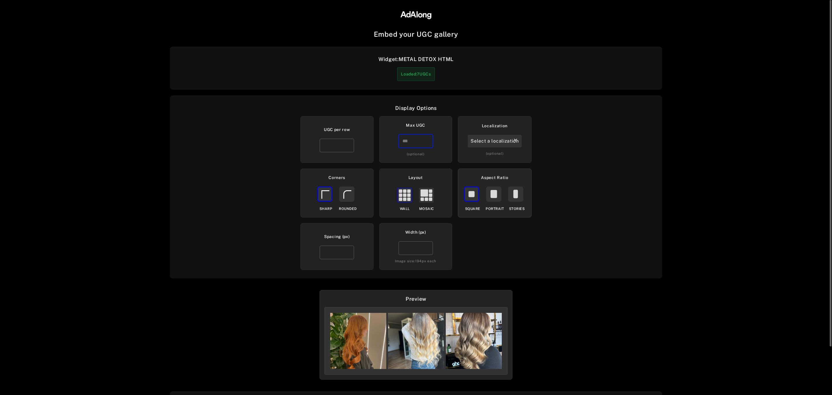
type input "*"
drag, startPoint x: 513, startPoint y: 197, endPoint x: 513, endPoint y: 206, distance: 9.2
click at [514, 197] on g at bounding box center [516, 194] width 14 height 14
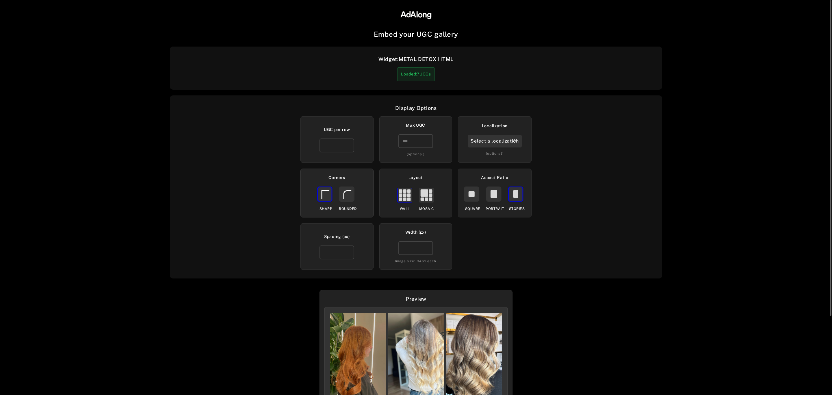
click at [348, 199] on rect at bounding box center [346, 194] width 14 height 14
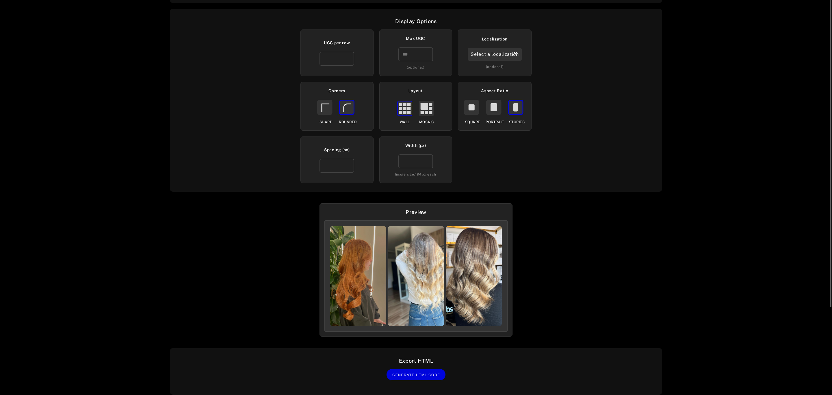
scroll to position [99, 0]
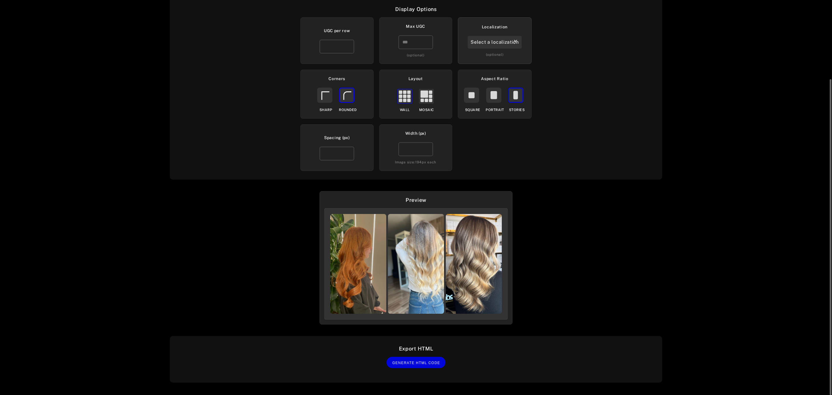
click at [507, 44] on div "Select a localization" at bounding box center [495, 42] width 54 height 13
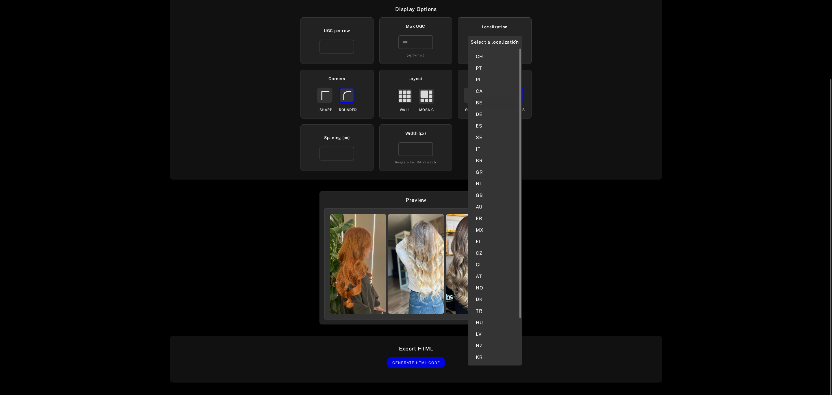
click at [504, 97] on div "BE" at bounding box center [494, 103] width 45 height 12
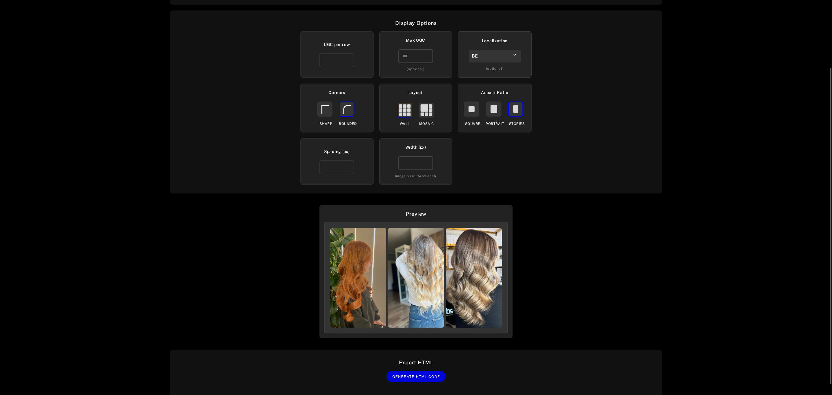
scroll to position [0, 0]
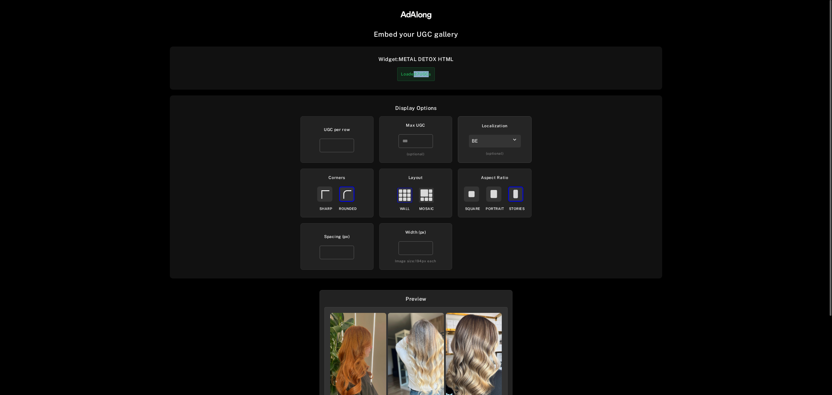
drag, startPoint x: 413, startPoint y: 75, endPoint x: 426, endPoint y: 75, distance: 12.4
click at [426, 75] on div "Loaded: 7 UGCs" at bounding box center [415, 74] width 37 height 14
drag, startPoint x: 435, startPoint y: 77, endPoint x: 440, endPoint y: 88, distance: 11.8
click at [436, 77] on div "Widget: METAL DETOX HTML Loaded: 7 UGCs" at bounding box center [416, 67] width 492 height 43
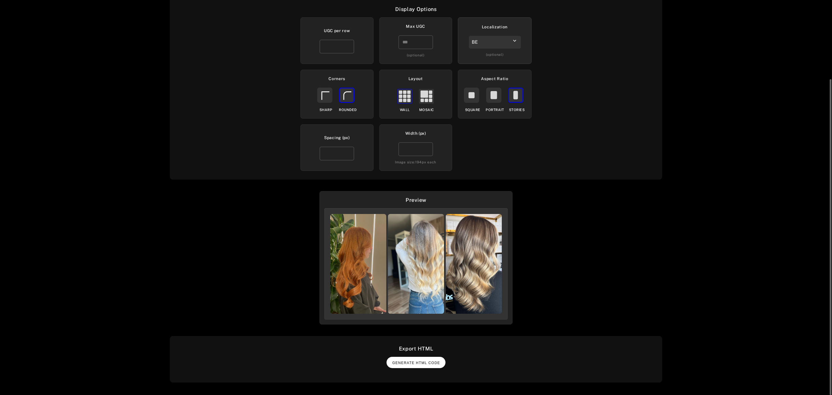
click at [435, 356] on div "Export HTML Generate HTML Code" at bounding box center [416, 359] width 492 height 46
click at [434, 360] on button "Generate HTML Code" at bounding box center [415, 361] width 59 height 11
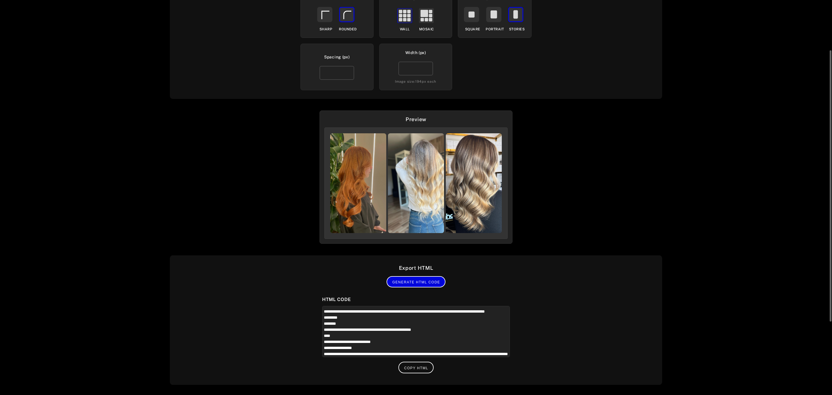
scroll to position [6, 0]
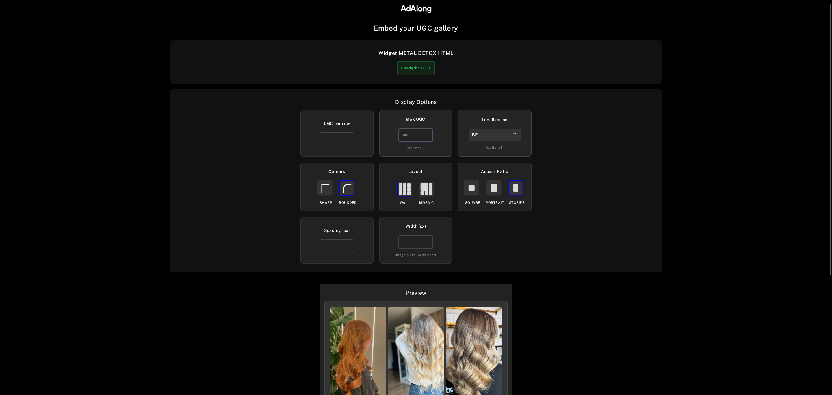
click at [413, 139] on input "*" at bounding box center [415, 135] width 35 height 14
type input "*"
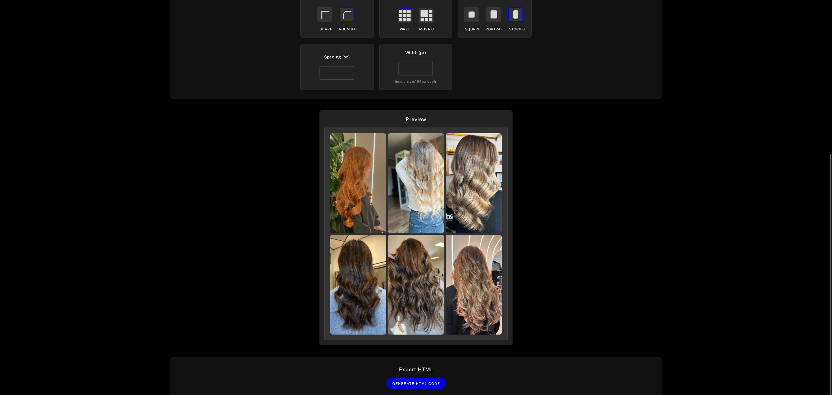
scroll to position [200, 0]
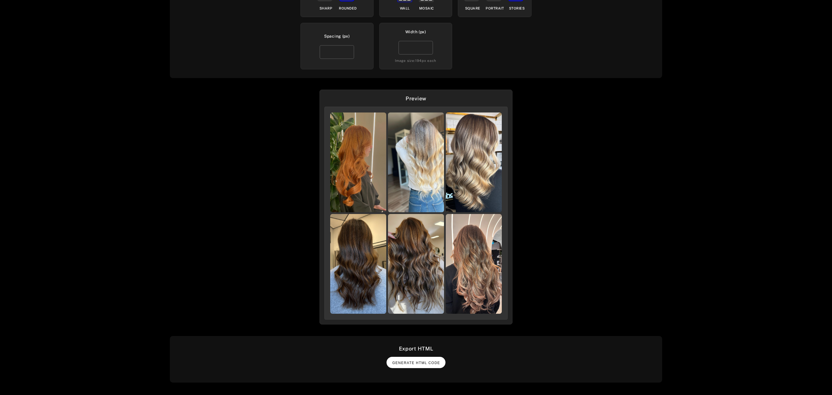
click at [432, 365] on button "Generate HTML Code" at bounding box center [415, 361] width 59 height 11
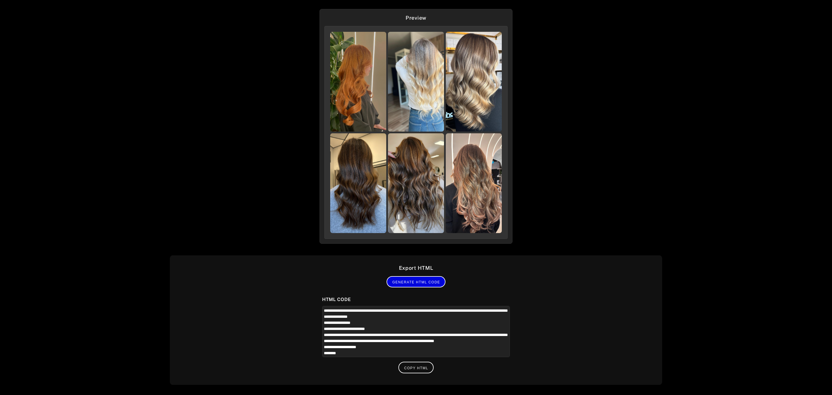
scroll to position [0, 0]
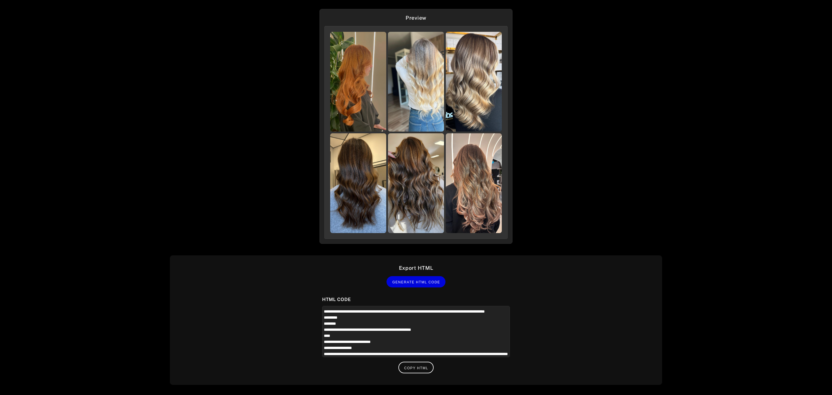
drag, startPoint x: 325, startPoint y: 310, endPoint x: 376, endPoint y: 343, distance: 61.4
click at [367, 346] on textarea at bounding box center [416, 331] width 188 height 51
drag, startPoint x: 341, startPoint y: 332, endPoint x: 314, endPoint y: 294, distance: 46.6
click at [314, 294] on div "Export HTML Generate HTML Code HTML Code Copy HTML" at bounding box center [416, 319] width 492 height 129
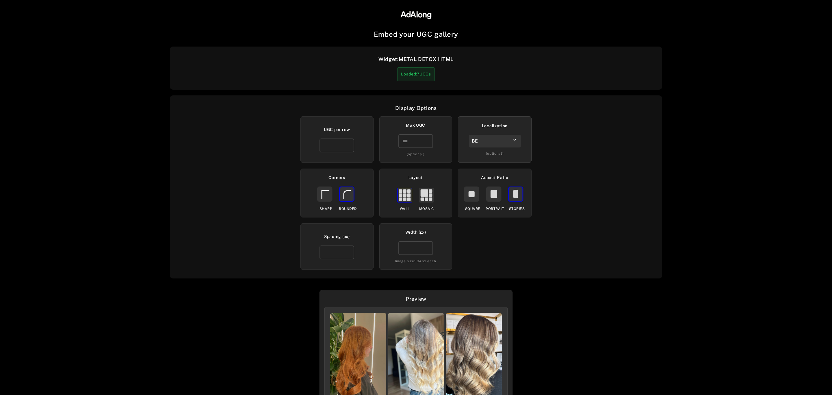
click at [507, 143] on div "BE" at bounding box center [495, 141] width 52 height 13
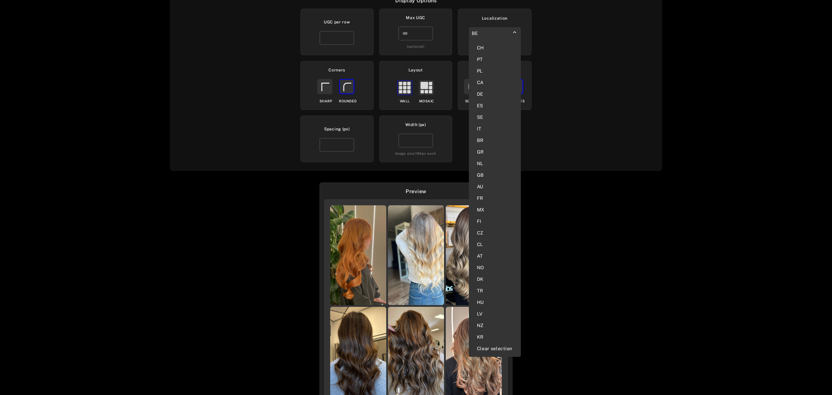
scroll to position [104, 0]
click at [503, 227] on div "CZ" at bounding box center [494, 233] width 43 height 12
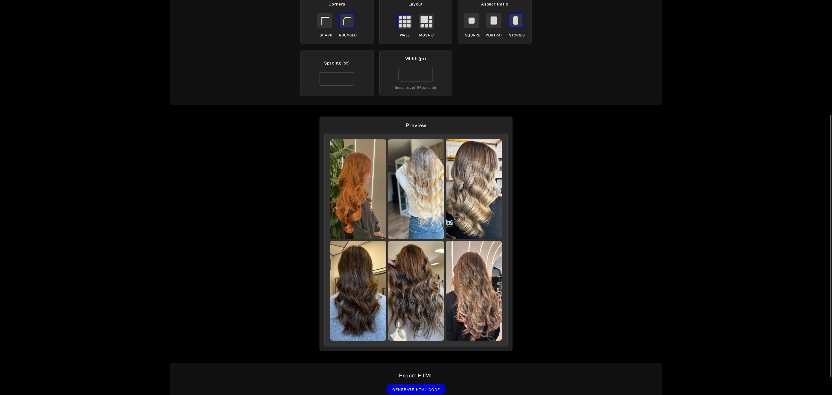
scroll to position [0, 0]
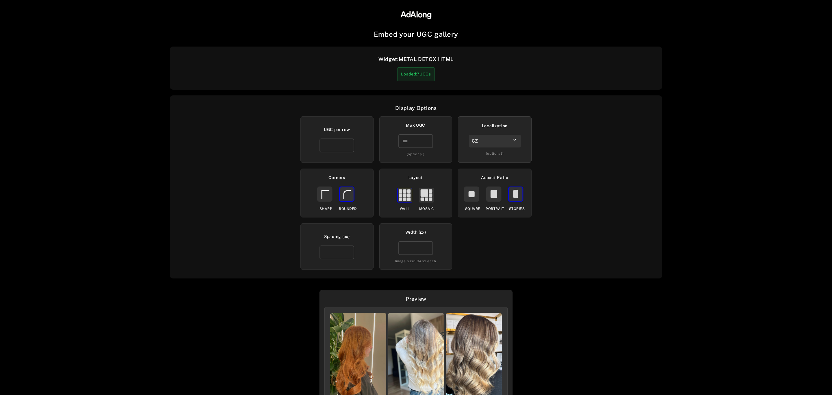
click at [488, 143] on div "CZ" at bounding box center [495, 141] width 52 height 13
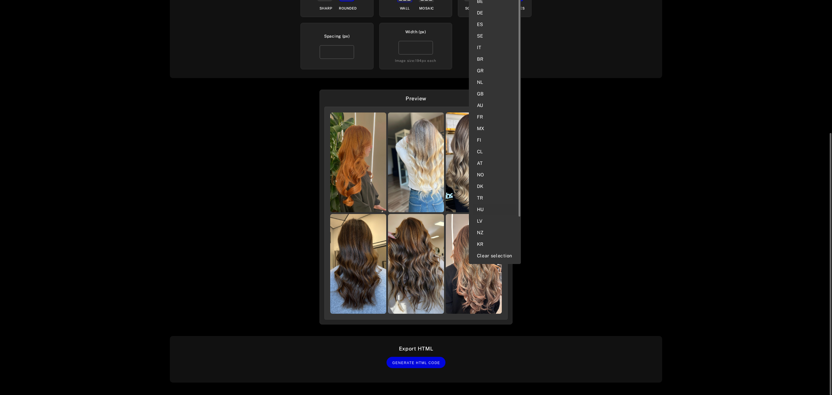
click at [493, 204] on div "HU" at bounding box center [494, 210] width 43 height 12
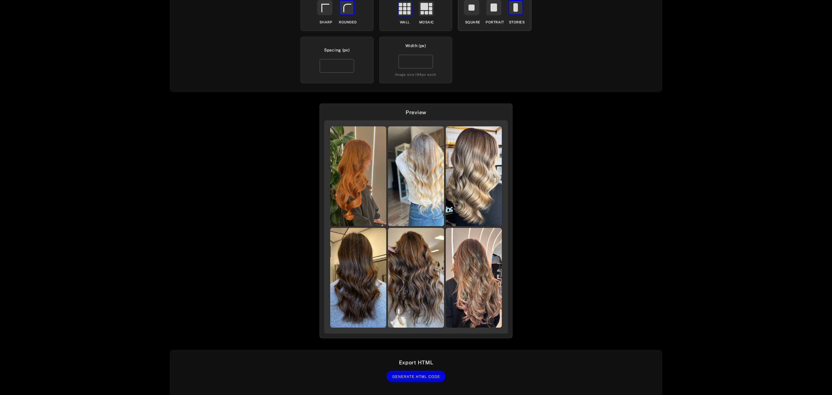
scroll to position [56, 0]
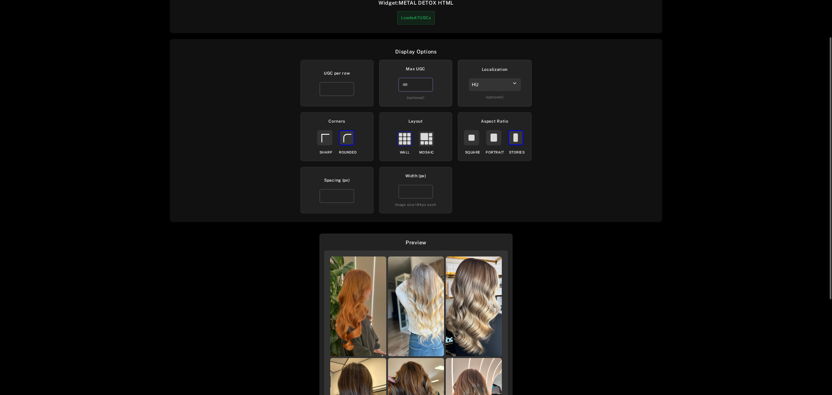
click at [420, 81] on input "*" at bounding box center [415, 85] width 35 height 14
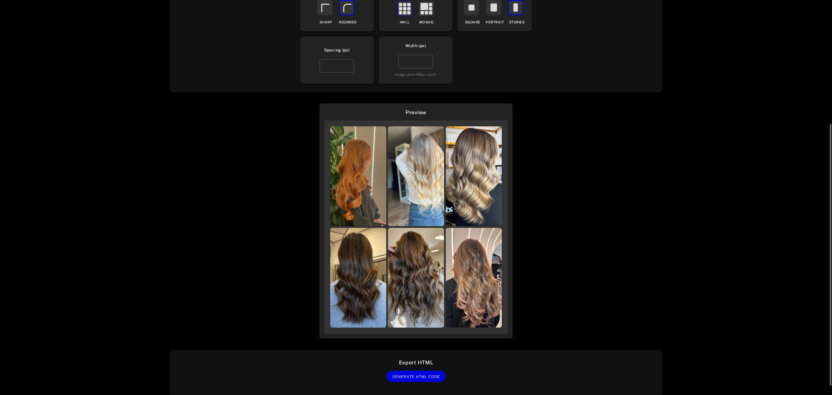
scroll to position [13, 0]
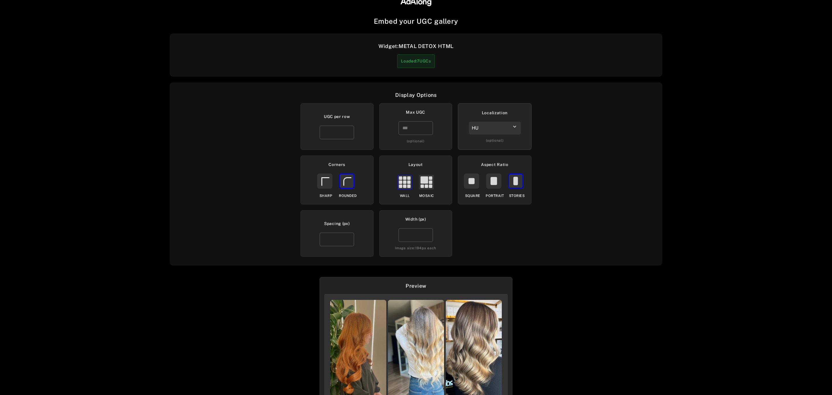
click at [484, 131] on div "HU" at bounding box center [495, 128] width 52 height 13
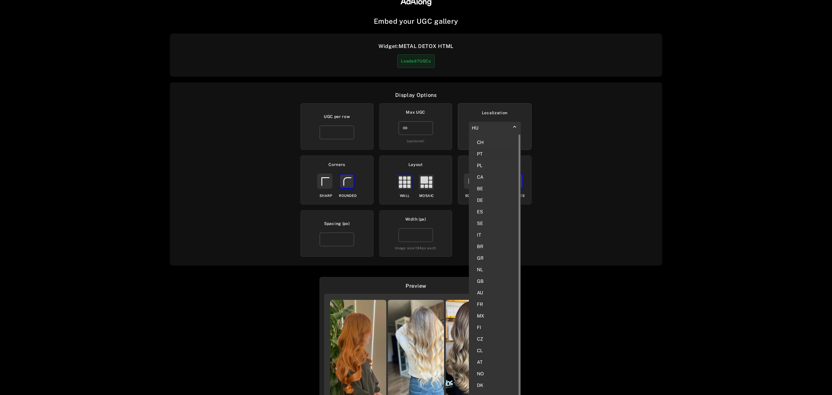
click at [499, 149] on div "PT" at bounding box center [494, 154] width 43 height 12
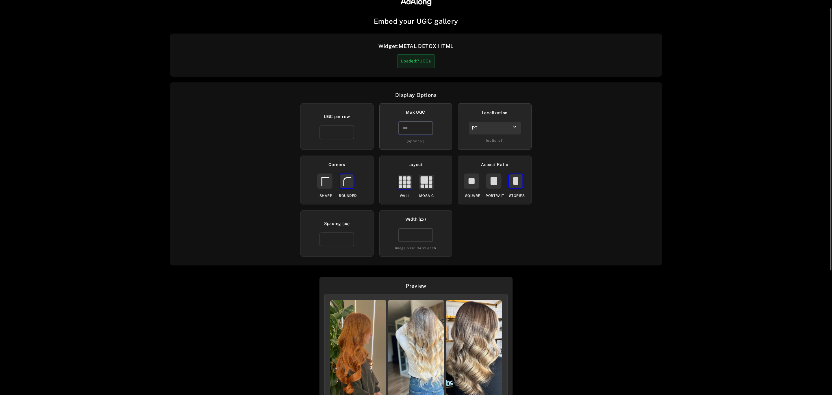
click at [406, 129] on input "*" at bounding box center [415, 128] width 35 height 14
type input "*"
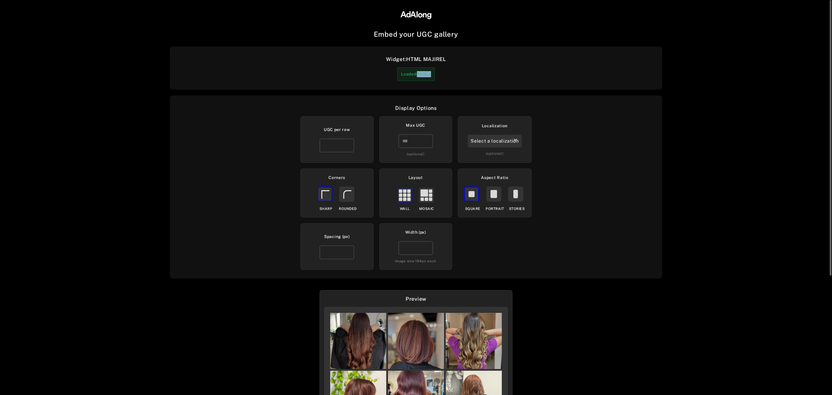
drag, startPoint x: 417, startPoint y: 73, endPoint x: 430, endPoint y: 75, distance: 13.5
click at [430, 75] on div "Loaded: 7 UGCs" at bounding box center [415, 74] width 37 height 14
drag, startPoint x: 435, startPoint y: 75, endPoint x: 393, endPoint y: 77, distance: 41.9
click at [393, 77] on div "Widget: HTML MAJIREL Loaded: 7 UGCs" at bounding box center [416, 67] width 492 height 43
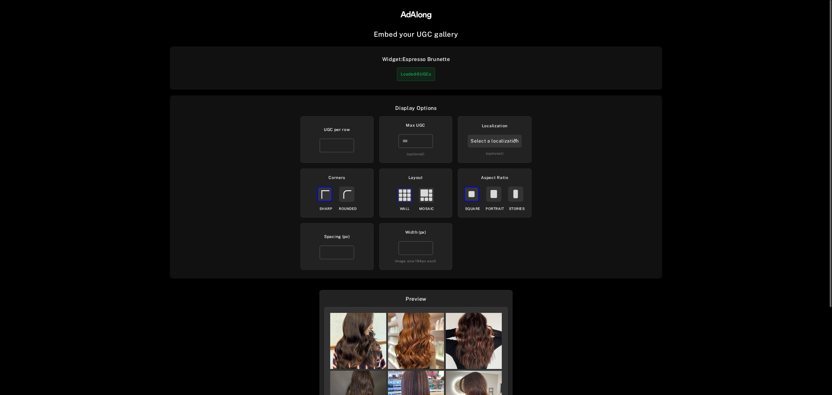
drag, startPoint x: 416, startPoint y: 75, endPoint x: 446, endPoint y: 78, distance: 29.6
click at [432, 75] on div "Loaded: 6 UGCs" at bounding box center [416, 74] width 38 height 14
drag, startPoint x: 458, startPoint y: 82, endPoint x: 461, endPoint y: 83, distance: 3.6
click at [459, 82] on div "Widget: Espresso Brunette Loaded: 6 UGCs" at bounding box center [416, 67] width 492 height 43
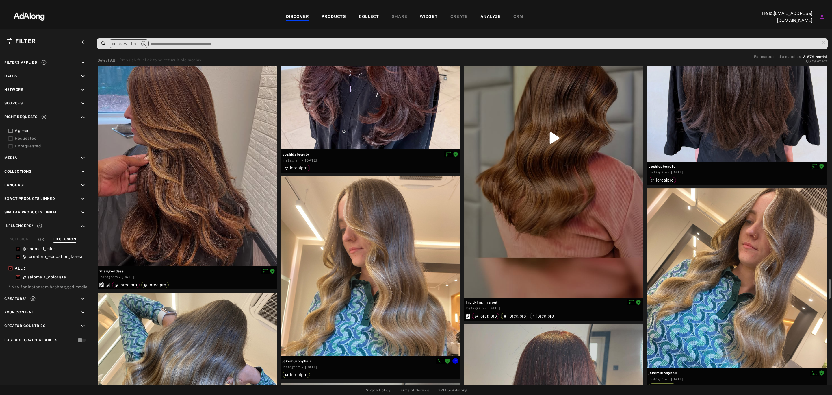
scroll to position [2036, 0]
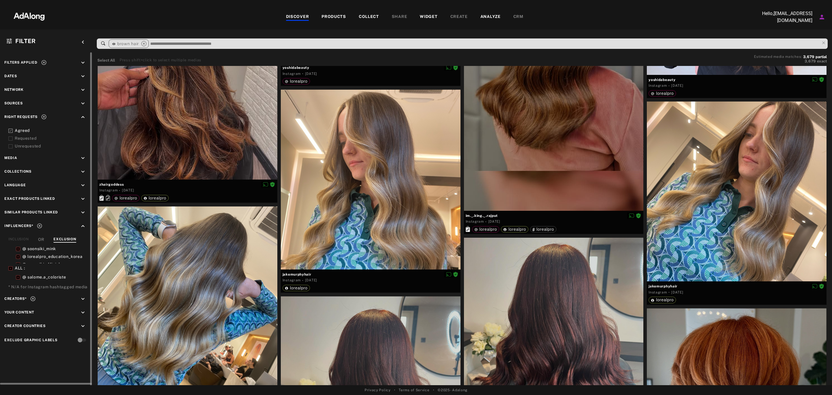
click at [84, 196] on icon "keyboard_arrow_down" at bounding box center [83, 199] width 6 height 6
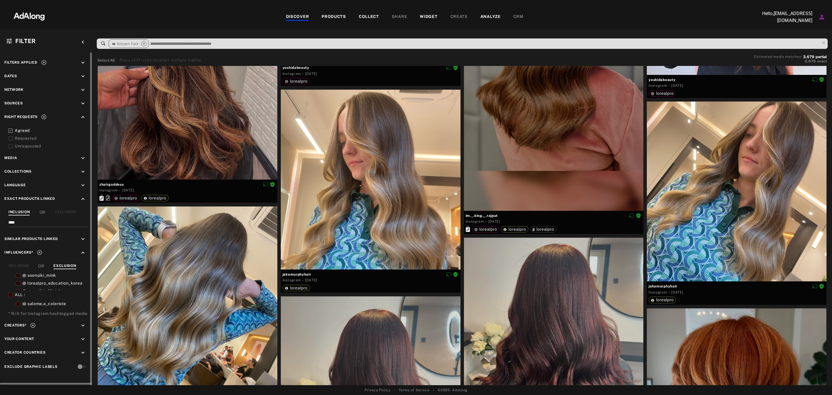
drag, startPoint x: 25, startPoint y: 219, endPoint x: 5, endPoint y: 216, distance: 19.9
click at [5, 216] on div "INCLUSION OR EXCLUSION ****" at bounding box center [46, 219] width 84 height 21
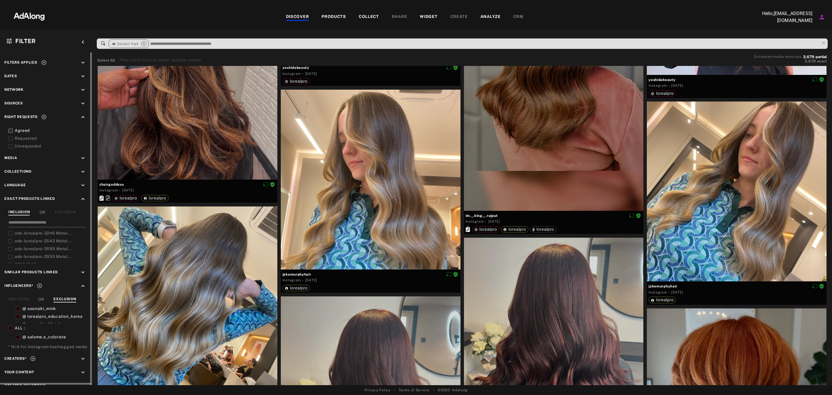
click at [31, 219] on input at bounding box center [46, 223] width 77 height 8
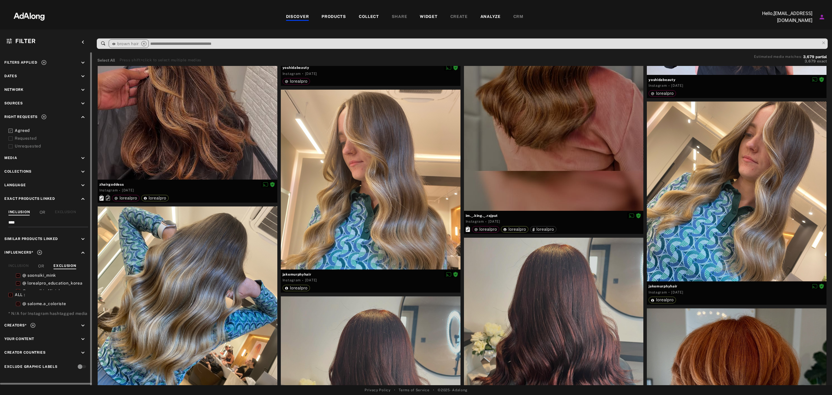
click at [61, 236] on div "Similar Products Linked keyboard_arrow_down" at bounding box center [46, 240] width 84 height 8
click at [80, 236] on icon "keyboard_arrow_down" at bounding box center [83, 239] width 6 height 6
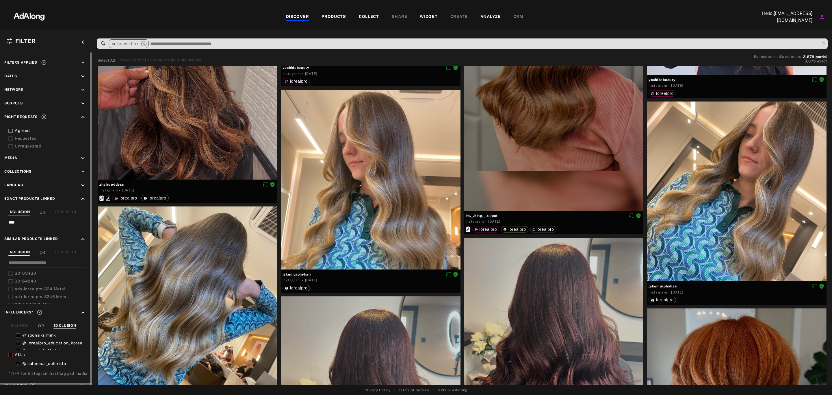
click at [80, 236] on icon "keyboard_arrow_up" at bounding box center [83, 239] width 6 height 6
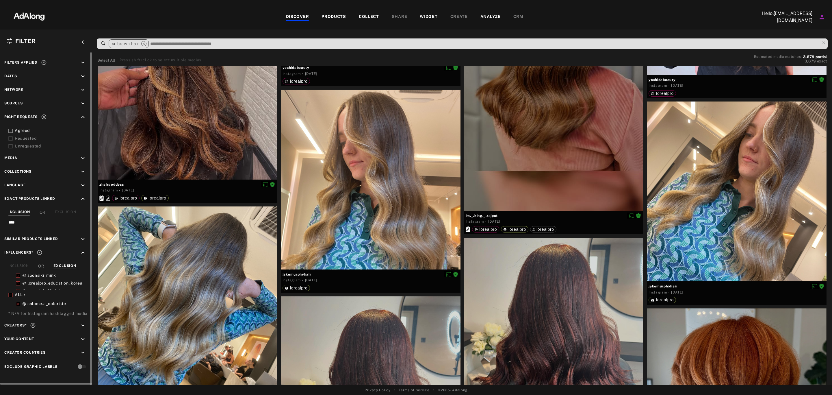
click at [45, 219] on input "****" at bounding box center [46, 223] width 77 height 8
drag, startPoint x: 44, startPoint y: 216, endPoint x: 3, endPoint y: 217, distance: 40.7
click at [3, 217] on div "Filters applied keyboard_arrow_down Dates keyboard_arrow_down Network keyboard_…" at bounding box center [46, 214] width 92 height 325
click at [83, 249] on icon "keyboard_arrow_up" at bounding box center [83, 252] width 6 height 6
click at [27, 219] on input "****" at bounding box center [46, 223] width 77 height 8
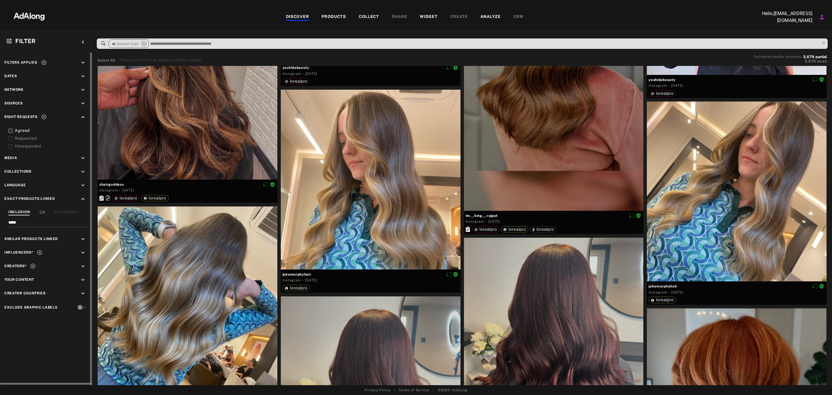
drag, startPoint x: 24, startPoint y: 218, endPoint x: 3, endPoint y: 210, distance: 21.7
click at [3, 211] on div "Filters applied keyboard_arrow_down Dates keyboard_arrow_down Network keyboard_…" at bounding box center [46, 185] width 92 height 266
type input "****"
click at [83, 249] on icon "keyboard_arrow_down" at bounding box center [83, 252] width 6 height 6
click at [83, 249] on icon "keyboard_arrow_up" at bounding box center [83, 252] width 6 height 6
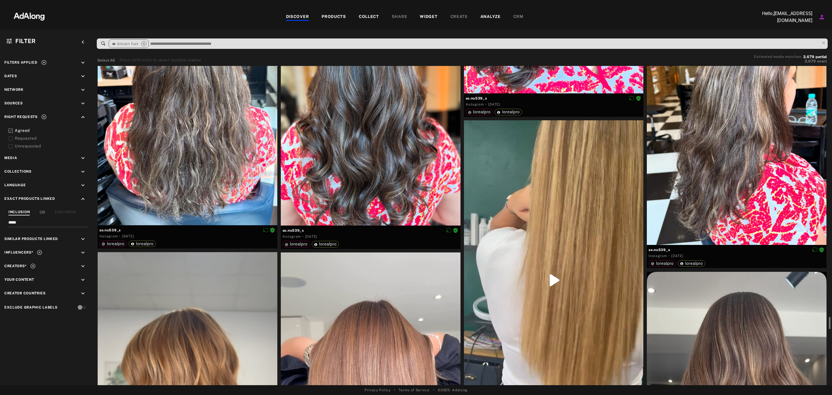
scroll to position [5415, 0]
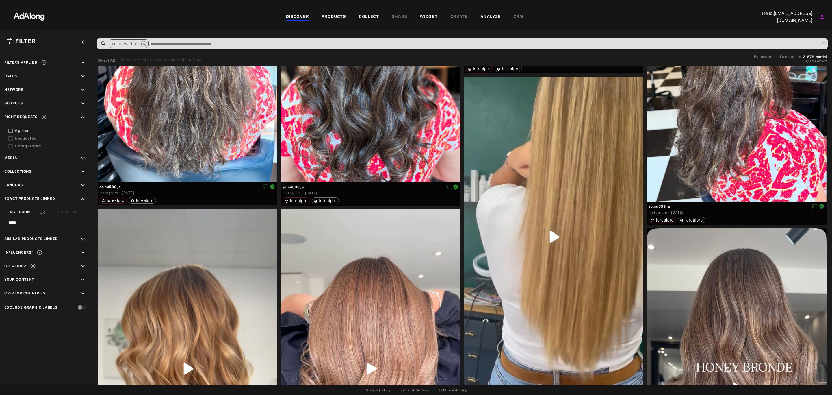
click at [367, 16] on div "COLLECT" at bounding box center [369, 17] width 20 height 7
